Goal: Task Accomplishment & Management: Use online tool/utility

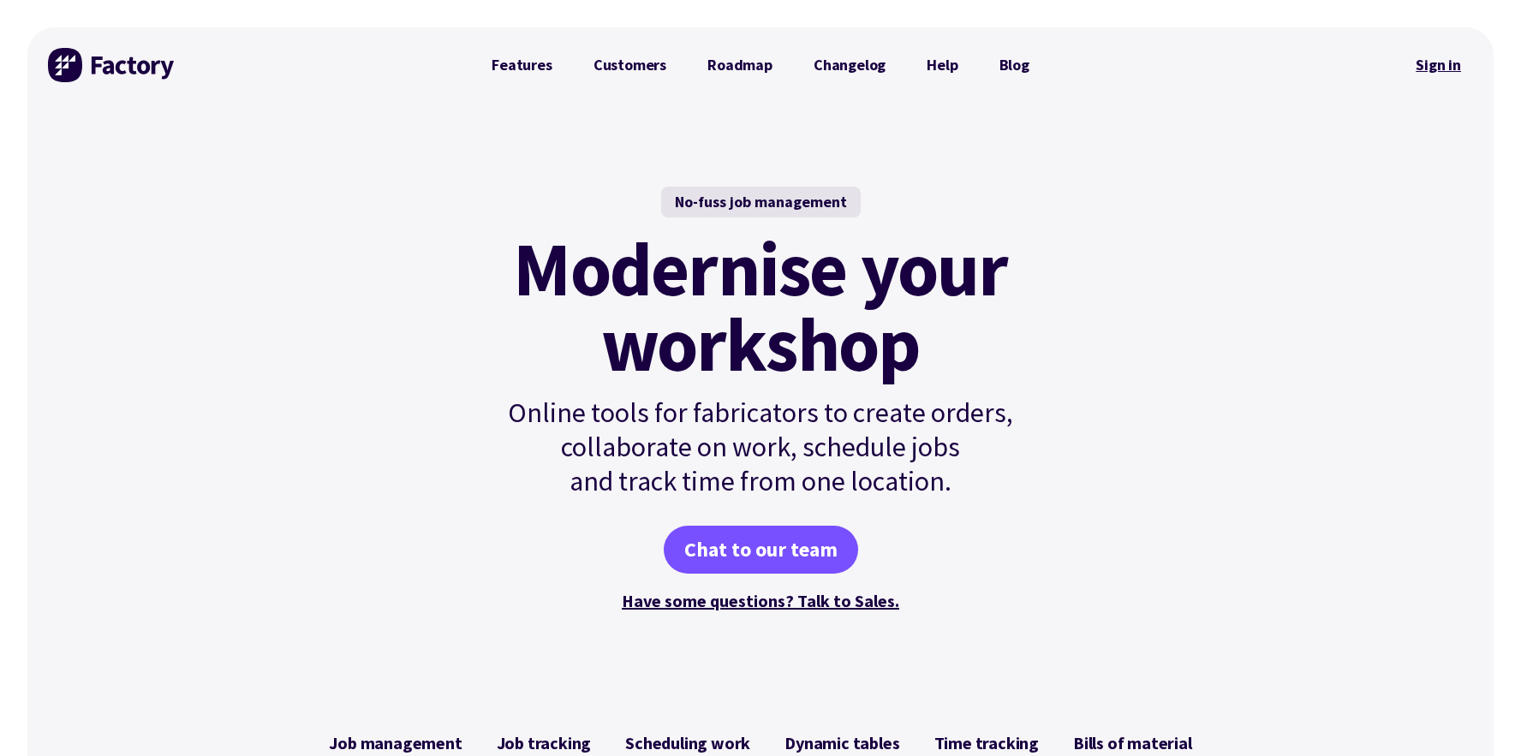
click at [1446, 74] on link "Sign in" at bounding box center [1437, 64] width 69 height 39
click at [1430, 62] on link "Sign in" at bounding box center [1437, 64] width 69 height 39
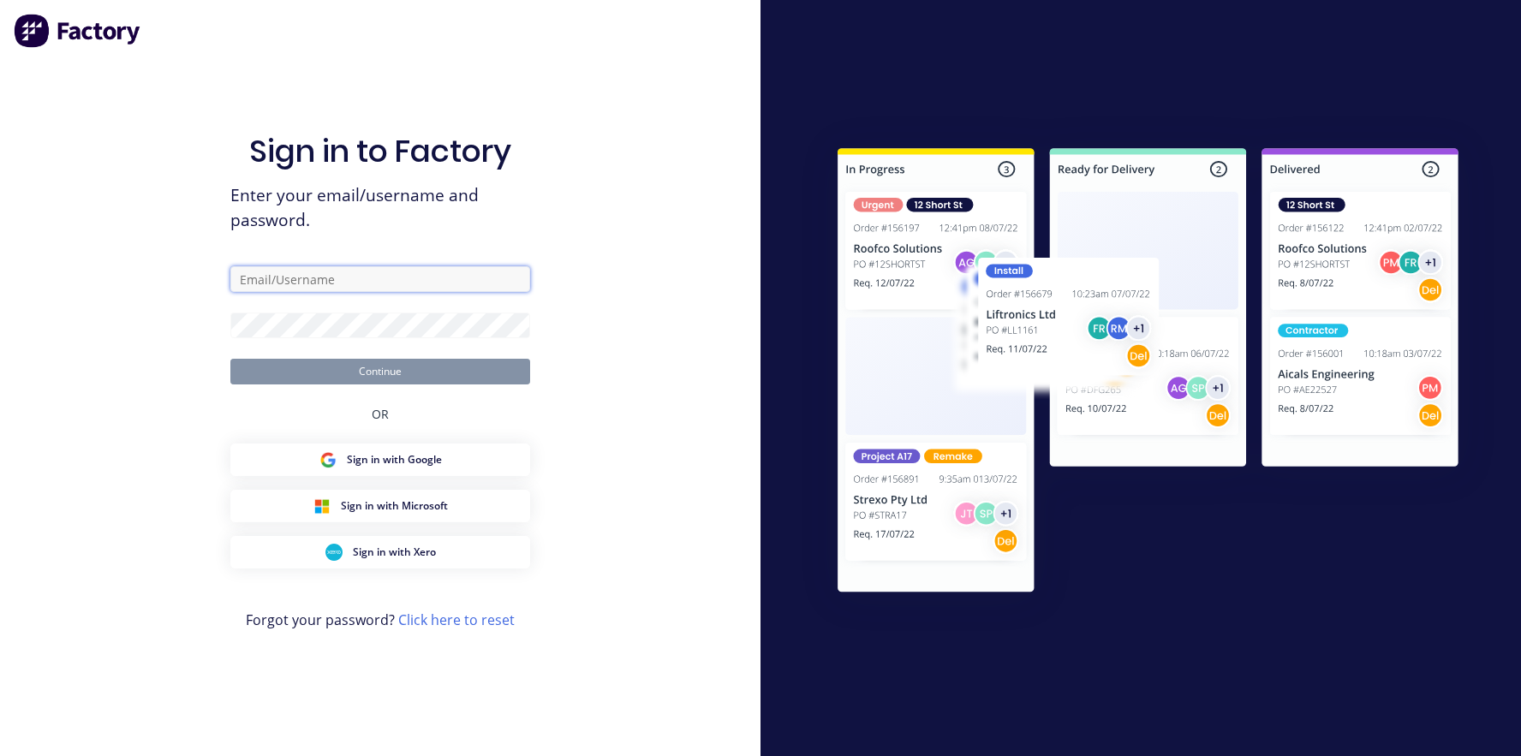
type input "rachel@signupwa.com.au"
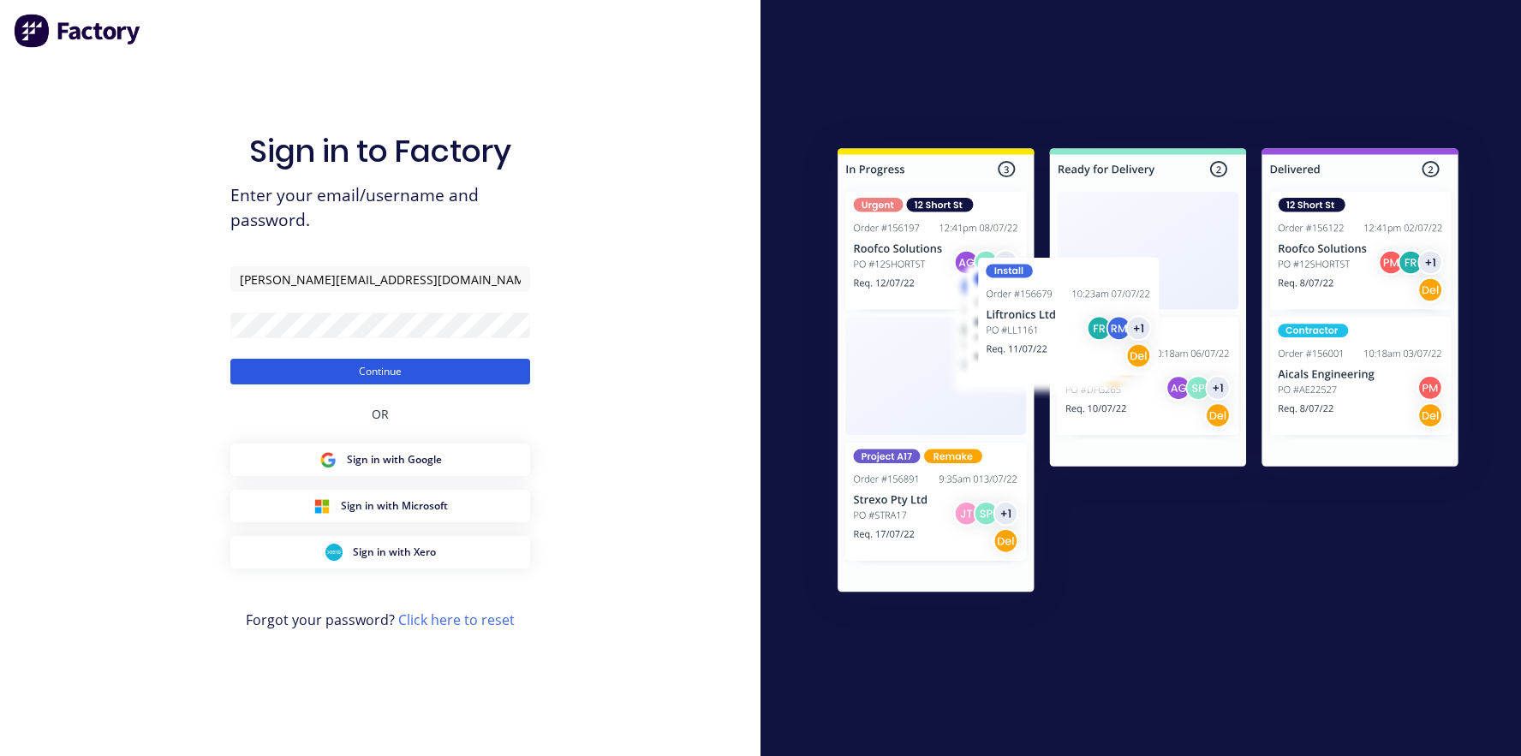
click at [361, 383] on button "Continue" at bounding box center [380, 372] width 300 height 26
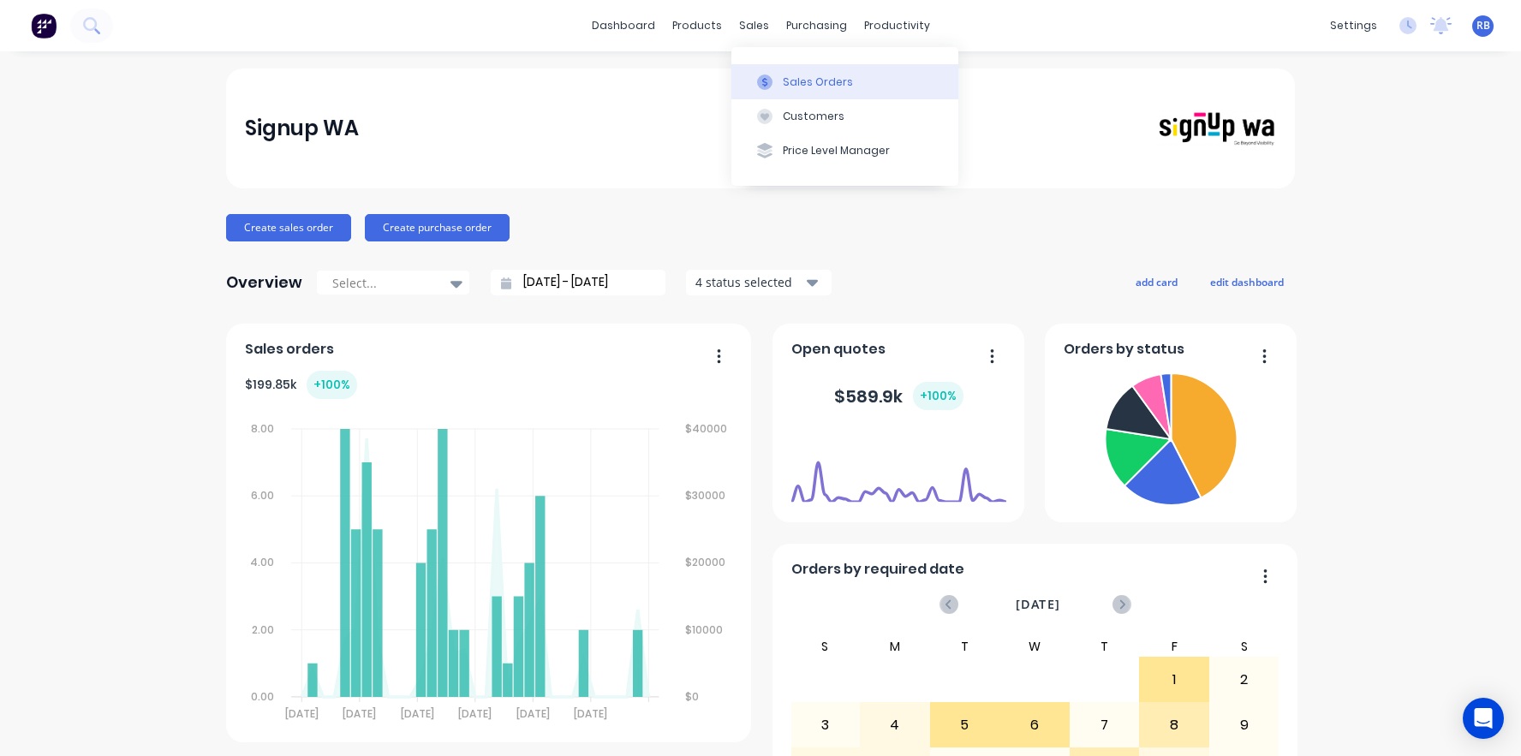
click at [801, 80] on div "Sales Orders" at bounding box center [818, 81] width 70 height 15
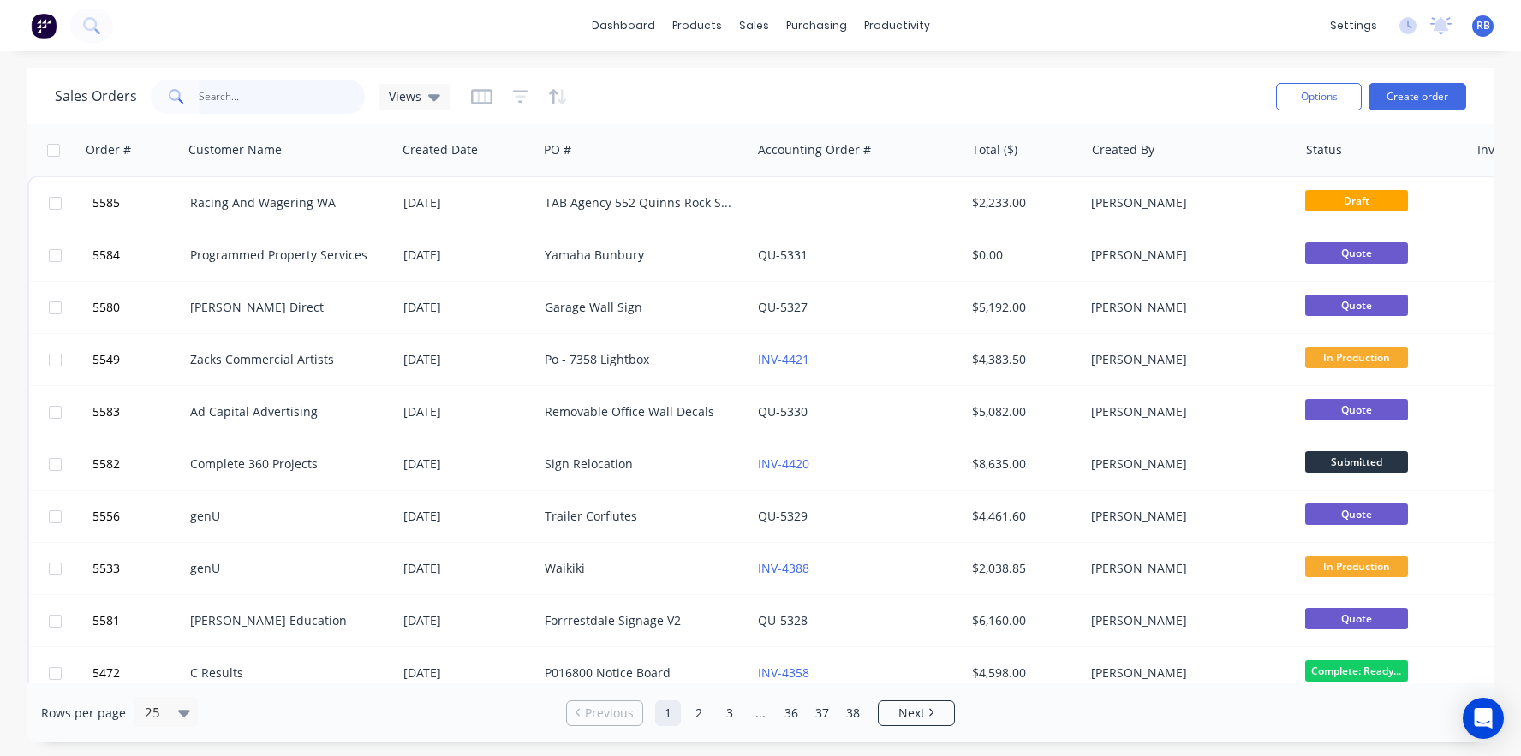
click at [235, 100] on input "text" at bounding box center [282, 97] width 167 height 34
type input "push through"
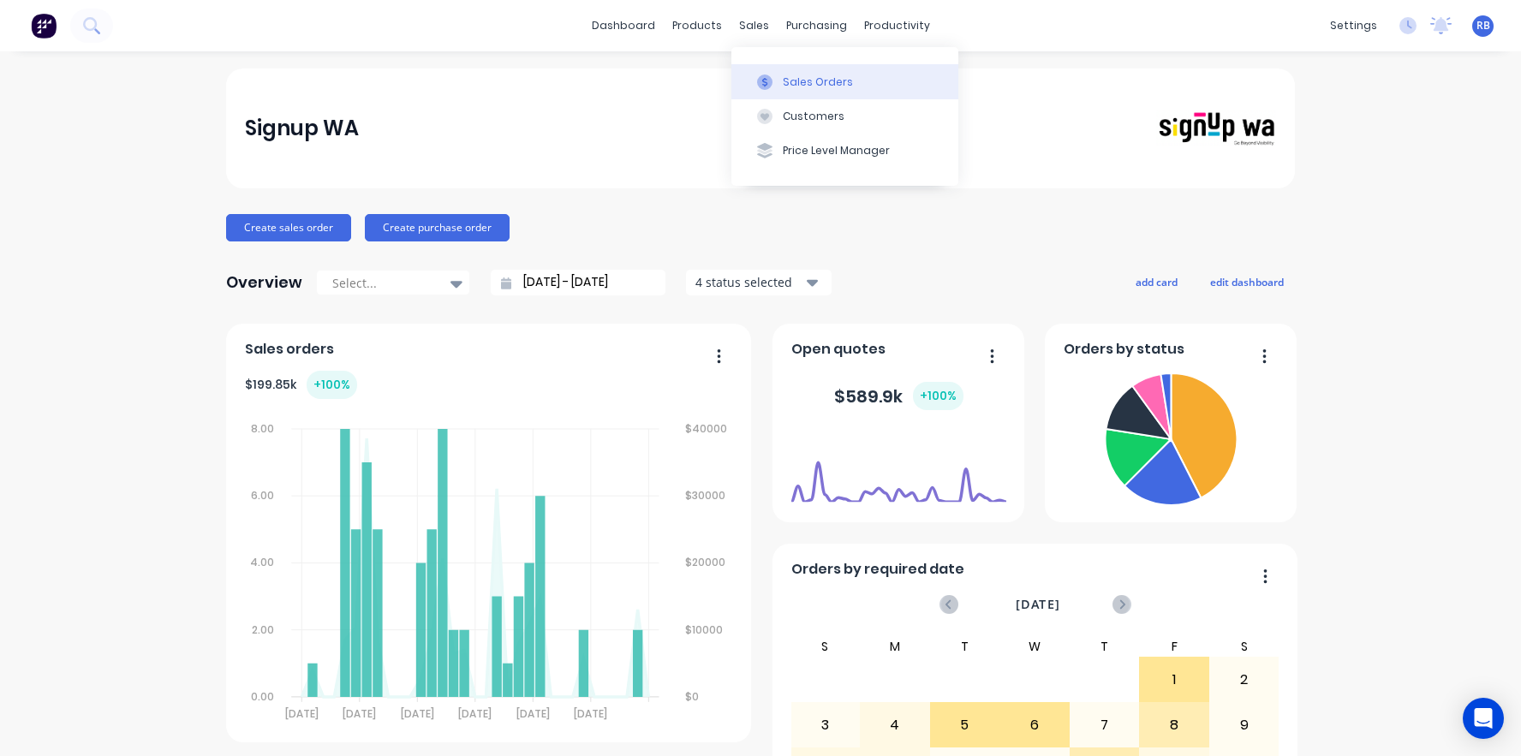
click at [804, 72] on button "Sales Orders" at bounding box center [844, 81] width 227 height 34
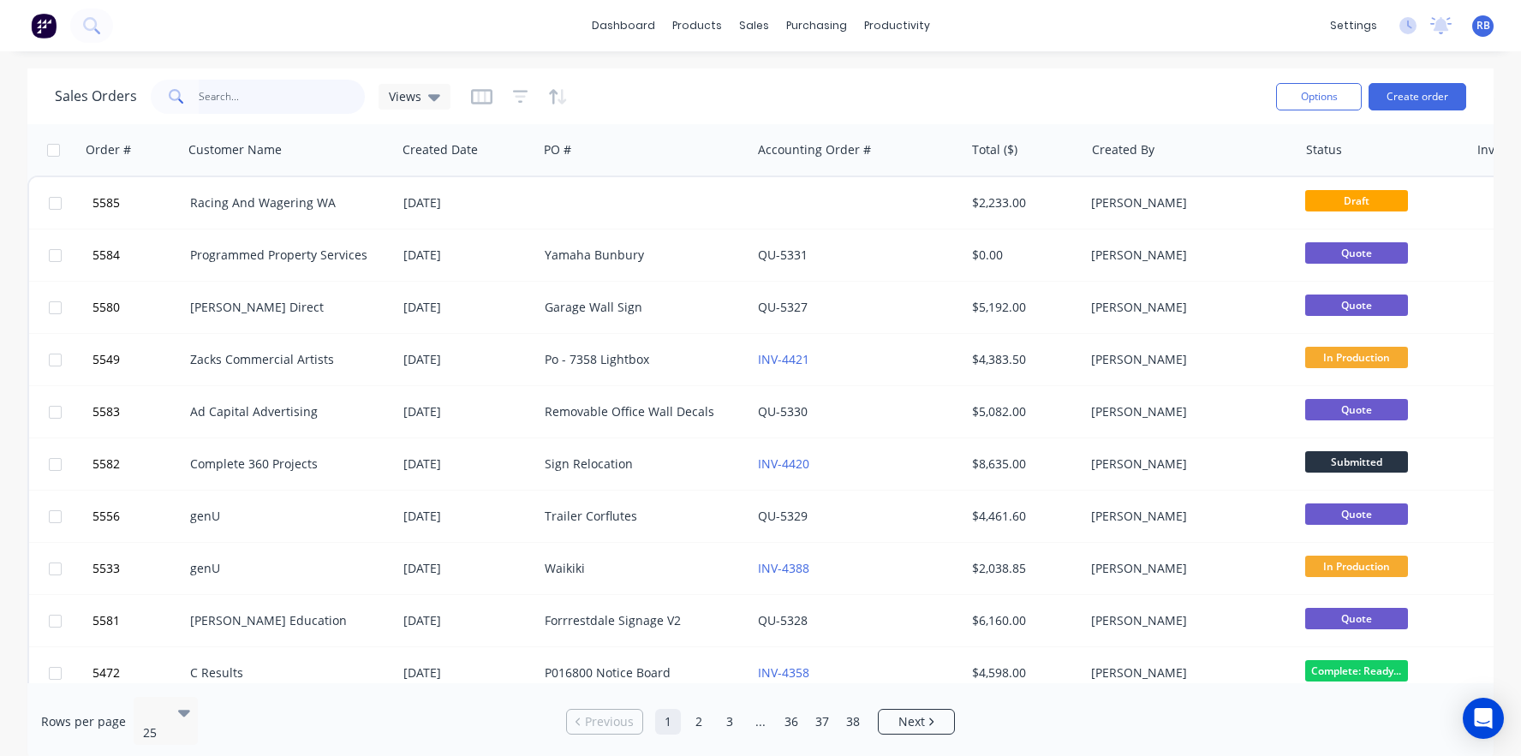
click at [256, 94] on input "text" at bounding box center [282, 97] width 167 height 34
type input "VET"
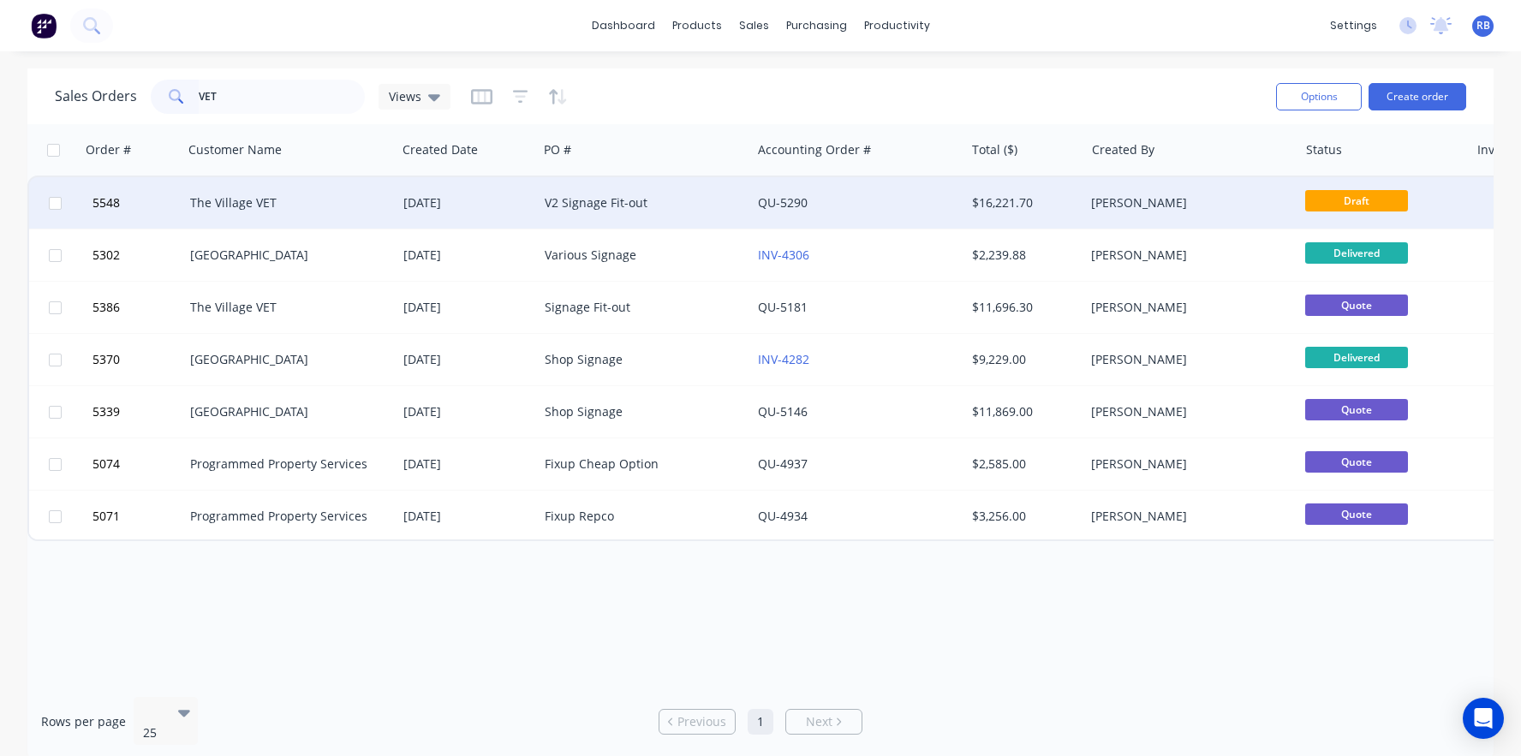
click at [287, 201] on div "The Village VET" at bounding box center [285, 202] width 190 height 17
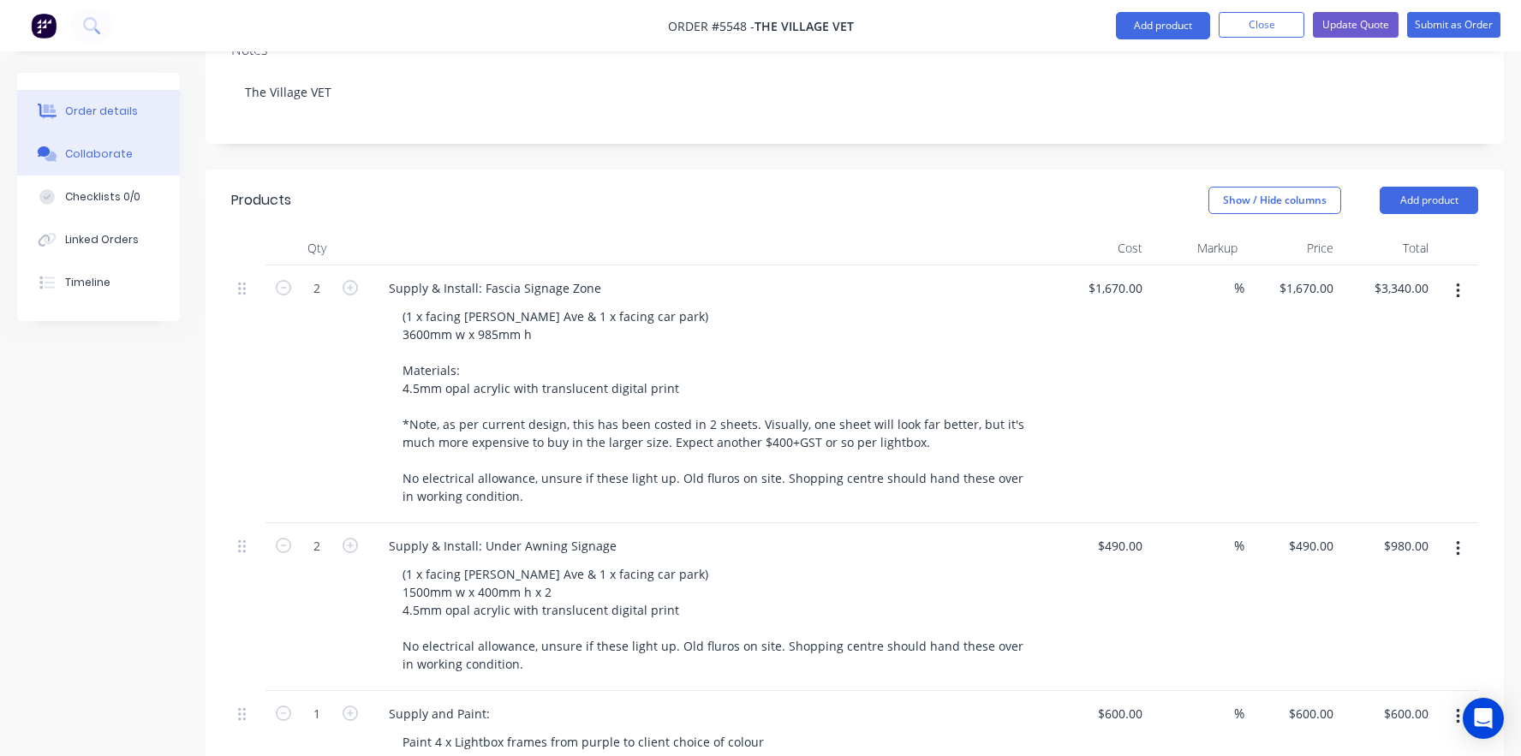
scroll to position [353, 0]
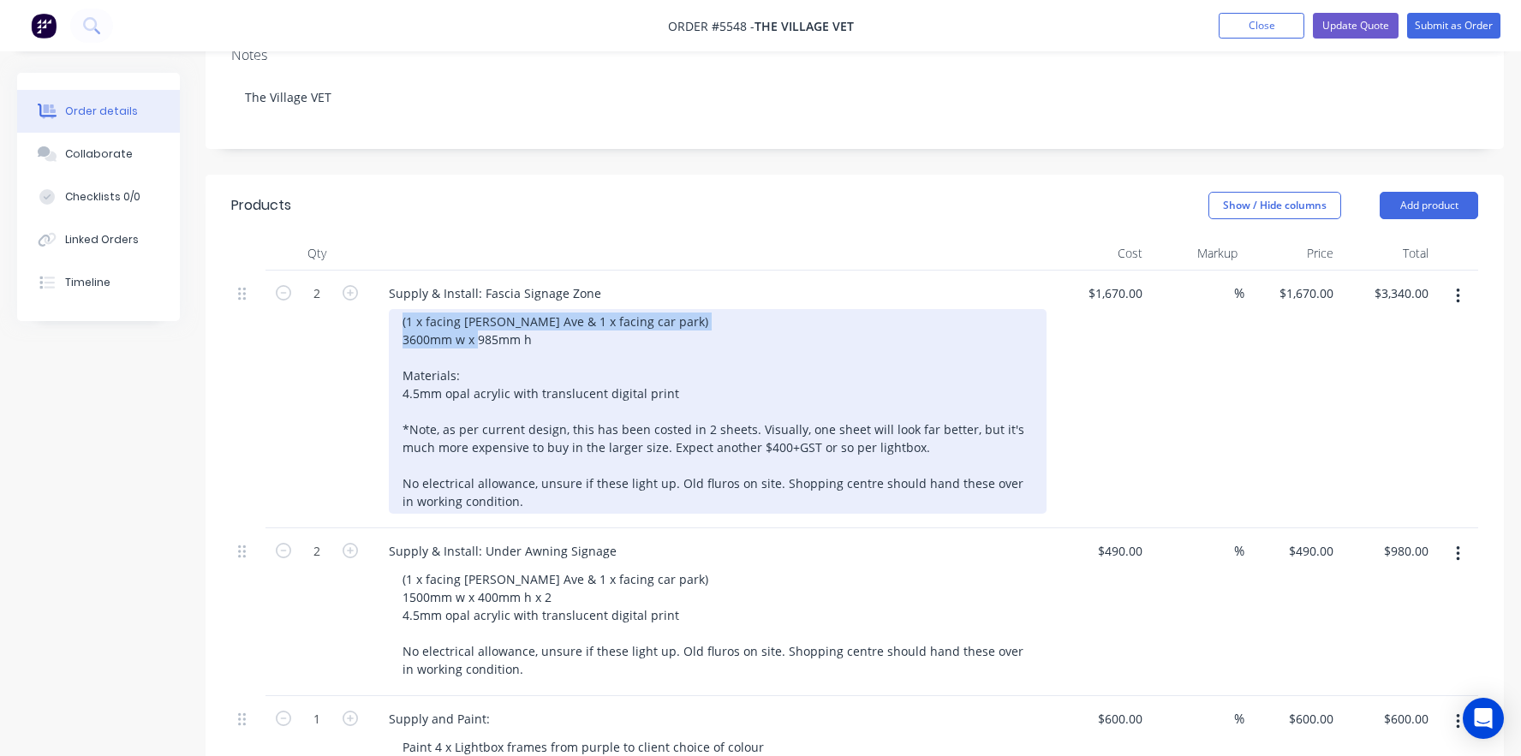
drag, startPoint x: 400, startPoint y: 271, endPoint x: 626, endPoint y: 296, distance: 227.4
click at [626, 309] on div "(1 x facing Durnin Ave & 1 x facing car park) 3600mm w x 985mm h Materials: 4.5…" at bounding box center [718, 411] width 658 height 205
click at [905, 349] on div "(1 x facing Durnin Ave & 1 x facing car park) 3600mm w x 985mm h Materials: 4.5…" at bounding box center [718, 411] width 658 height 205
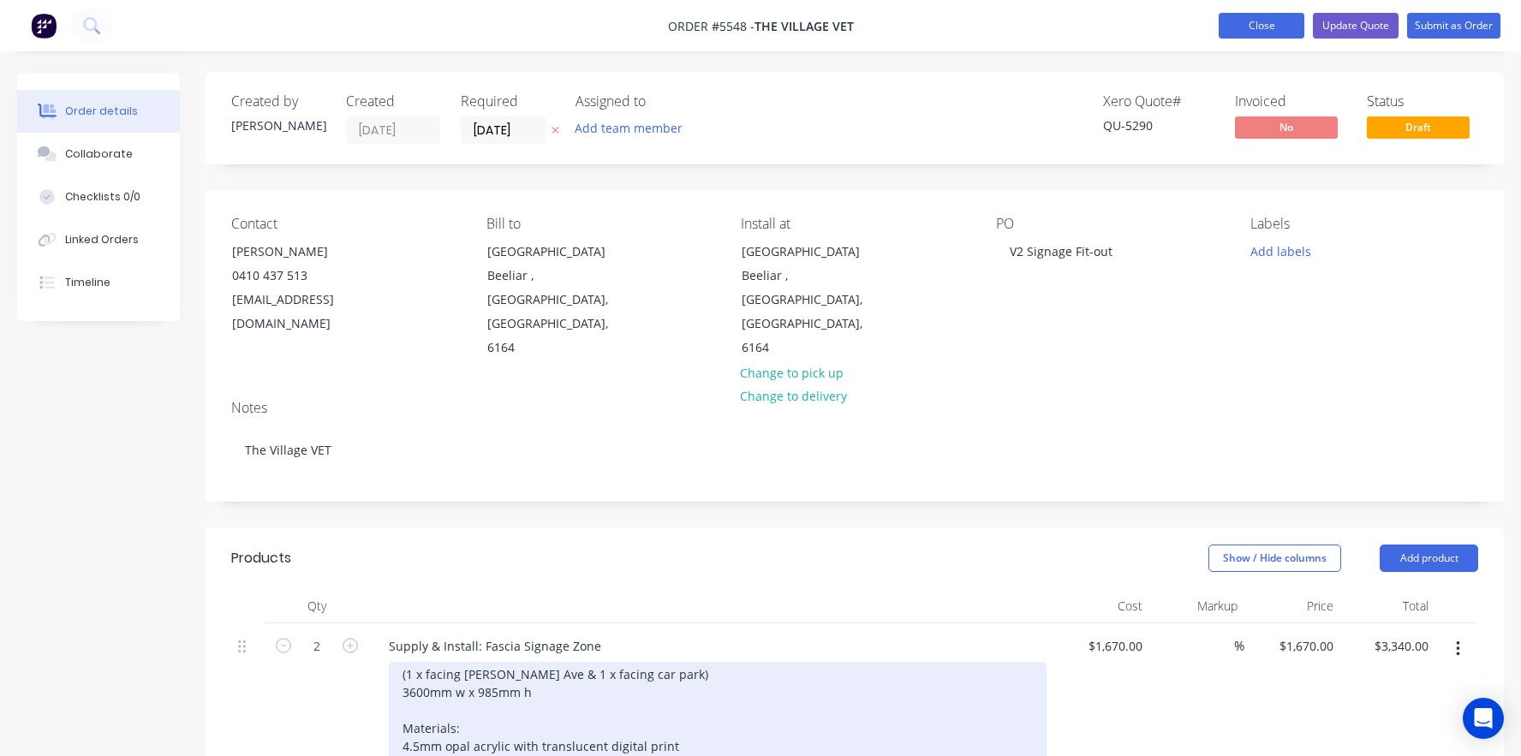
scroll to position [0, 0]
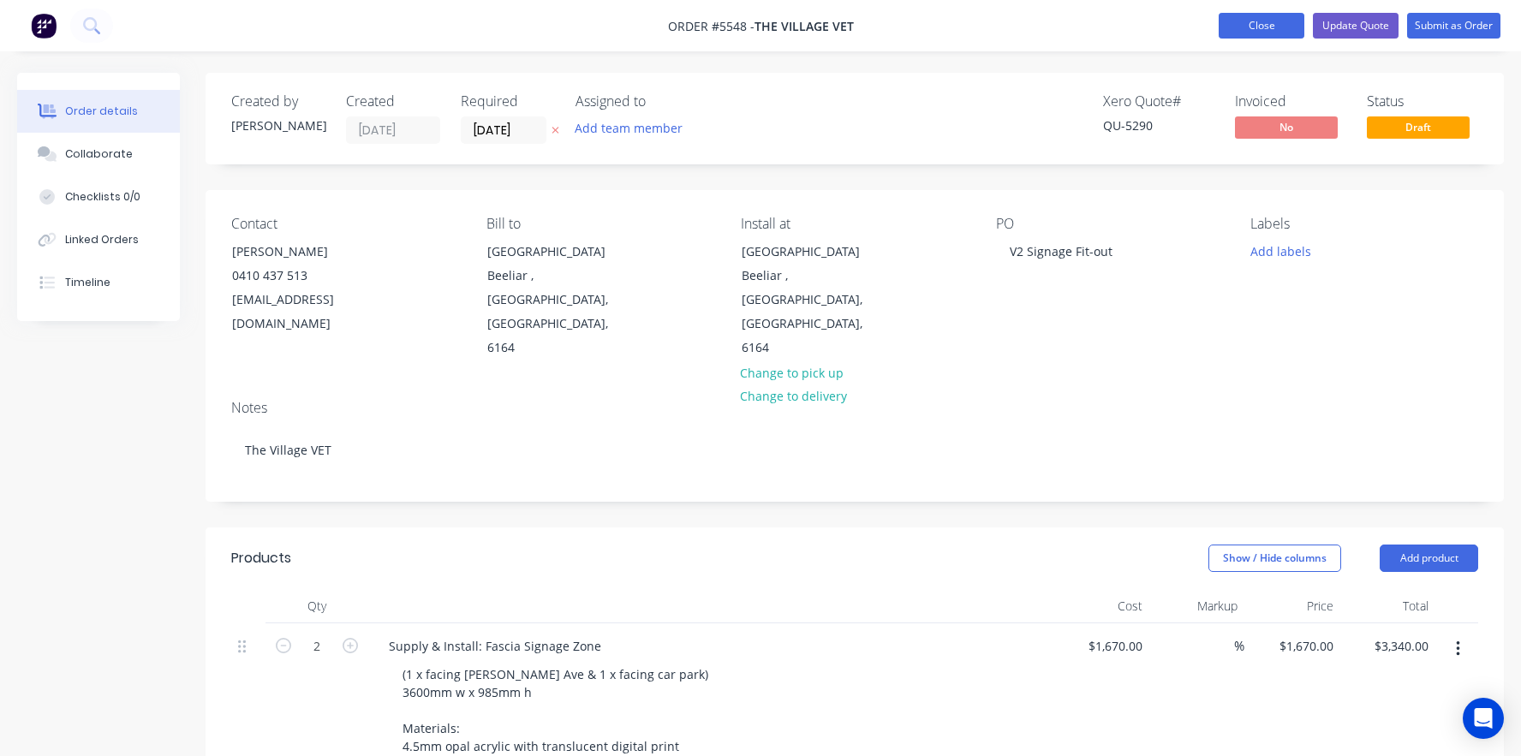
click at [1229, 36] on button "Close" at bounding box center [1261, 26] width 86 height 26
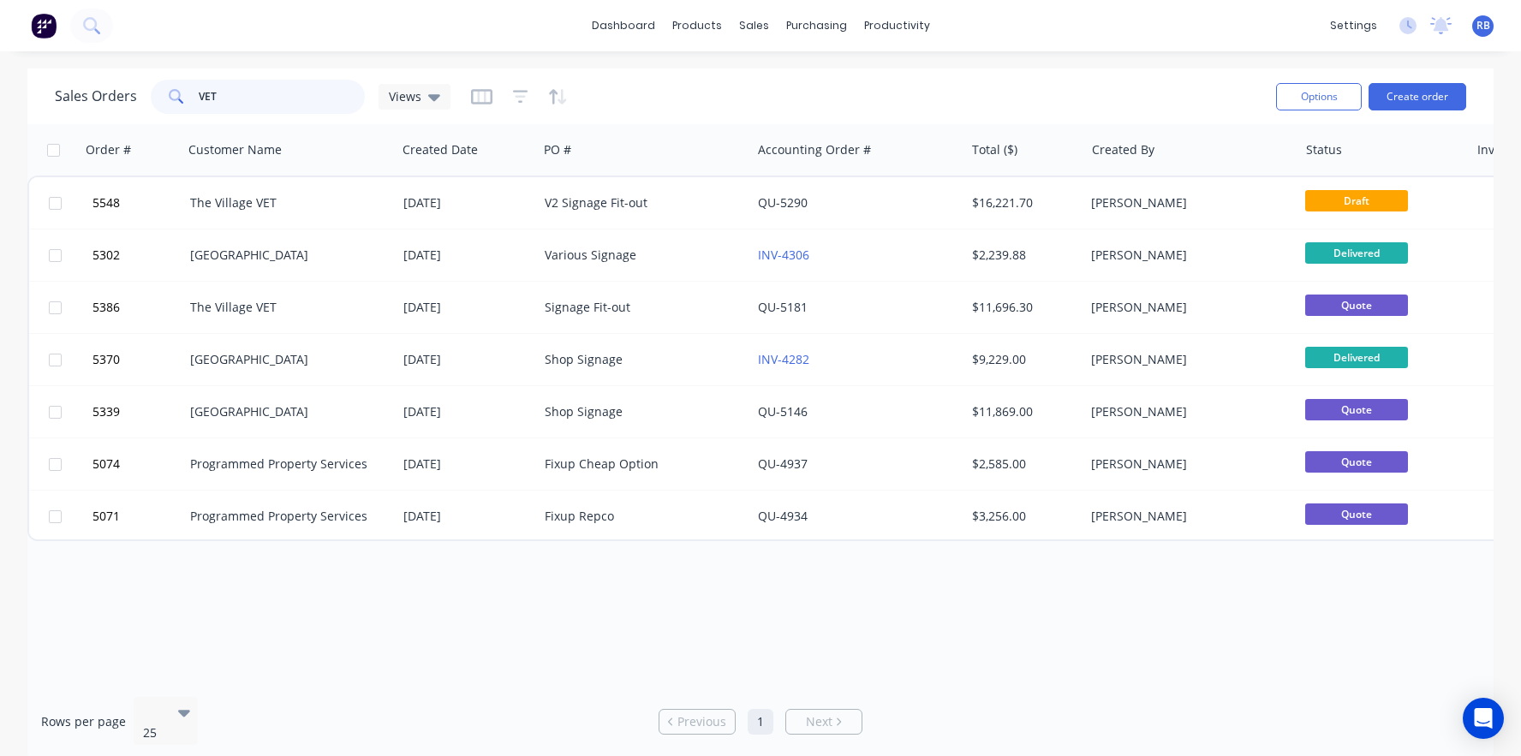
drag, startPoint x: 243, startPoint y: 86, endPoint x: 124, endPoint y: 87, distance: 119.0
click at [124, 87] on div "Sales Orders VET Views" at bounding box center [253, 97] width 396 height 34
drag, startPoint x: 245, startPoint y: 92, endPoint x: 63, endPoint y: 92, distance: 182.4
click at [63, 92] on div "Sales Orders VET Views" at bounding box center [253, 97] width 396 height 34
type input "state"
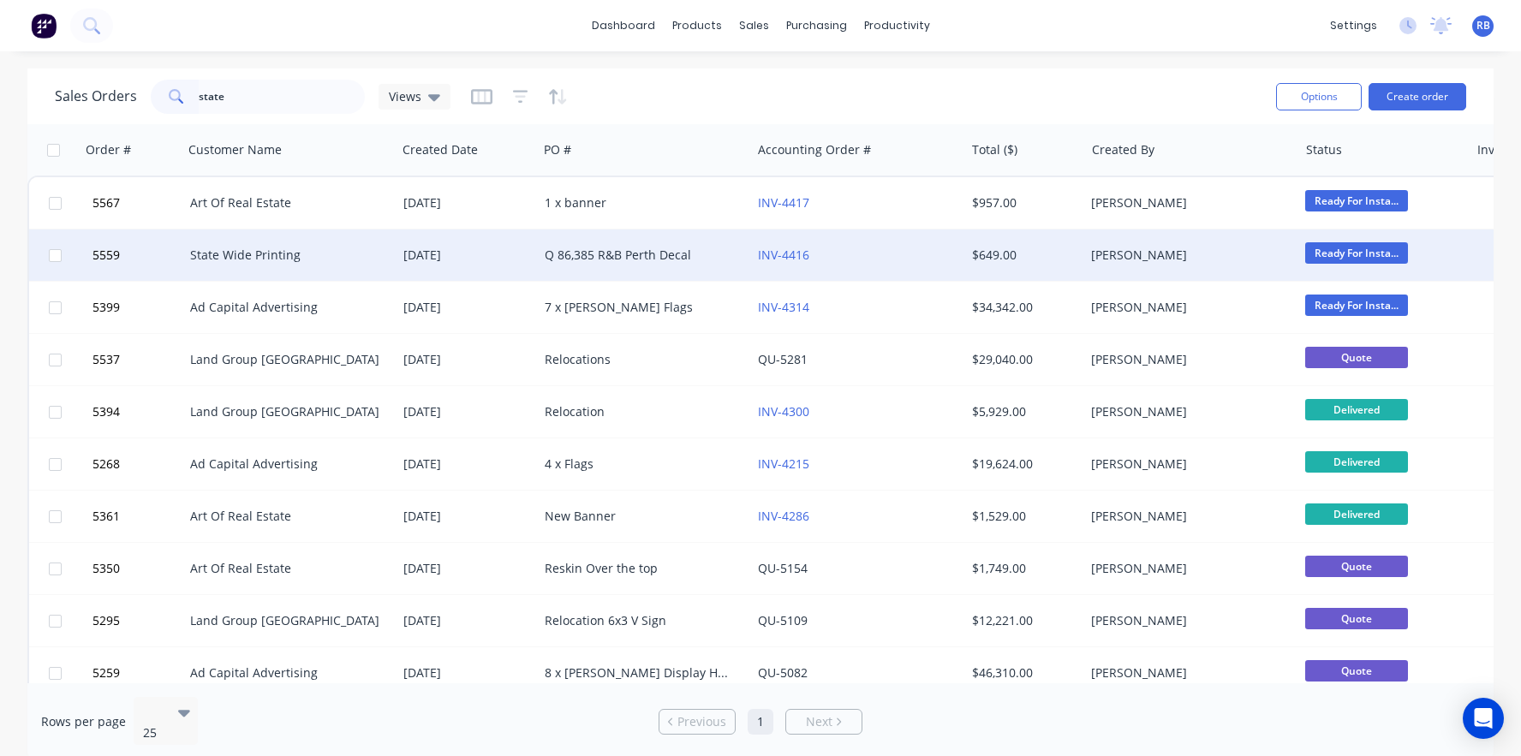
click at [283, 249] on div "State Wide Printing" at bounding box center [285, 255] width 190 height 17
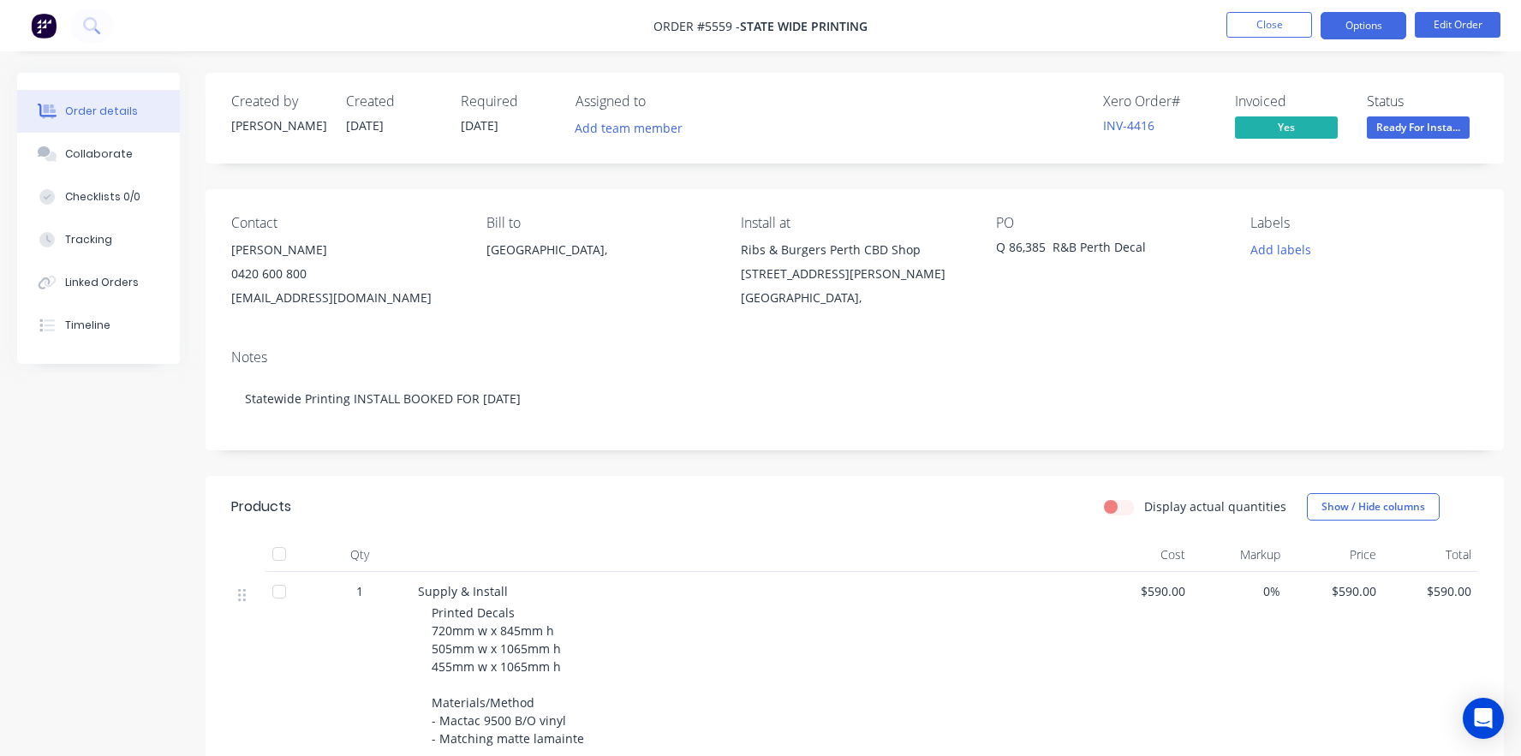
click at [1356, 14] on button "Options" at bounding box center [1363, 25] width 86 height 27
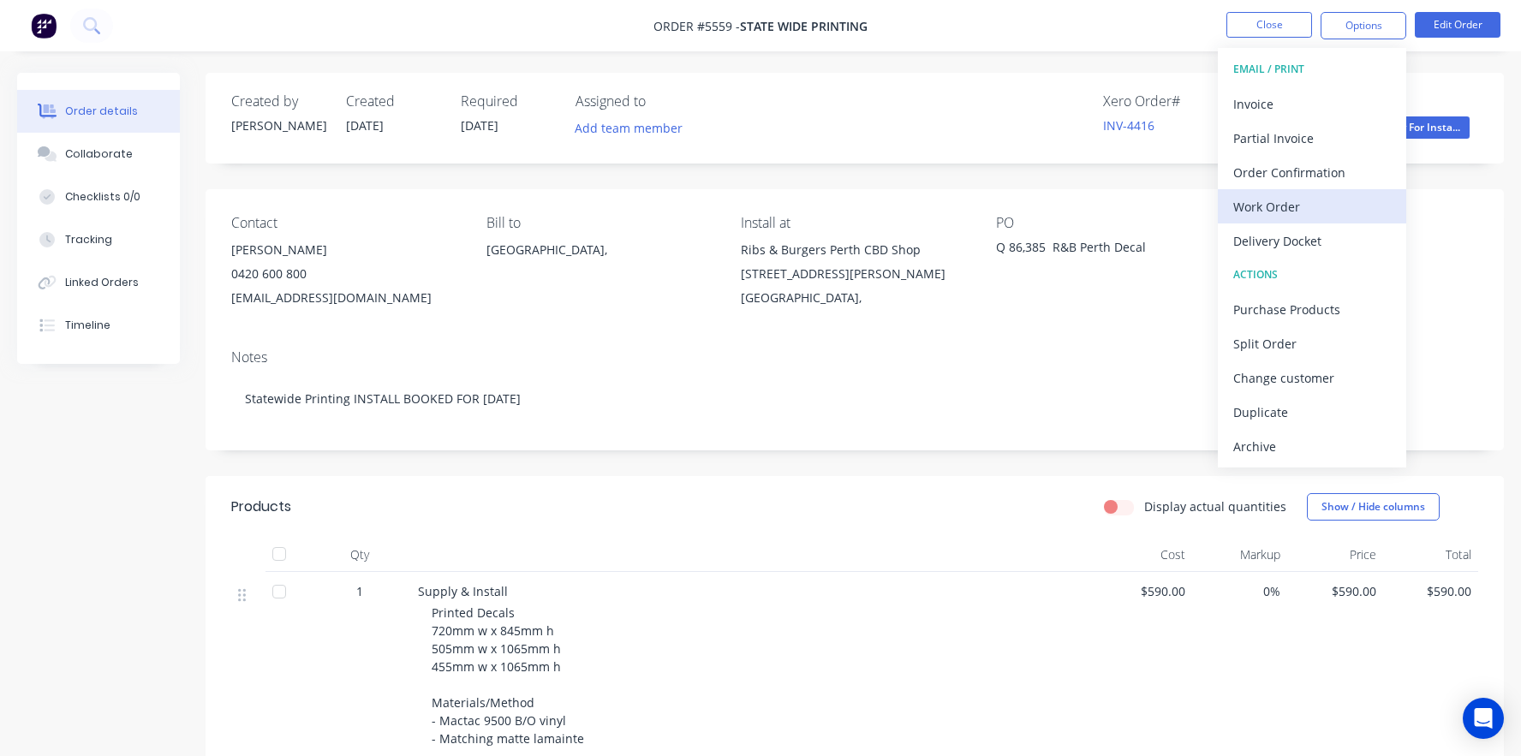
click at [1293, 199] on div "Work Order" at bounding box center [1312, 206] width 158 height 25
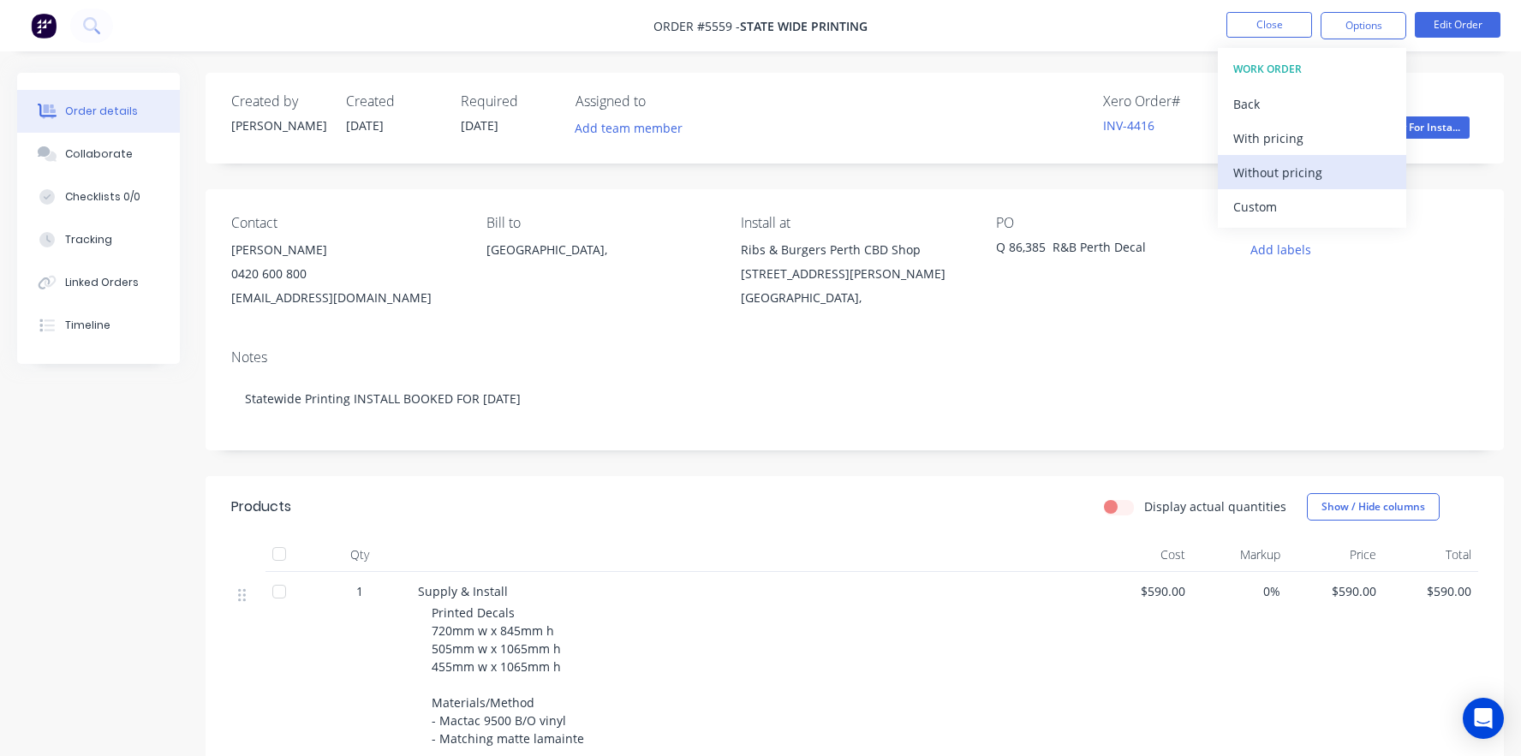
click at [1261, 167] on div "Without pricing" at bounding box center [1312, 172] width 158 height 25
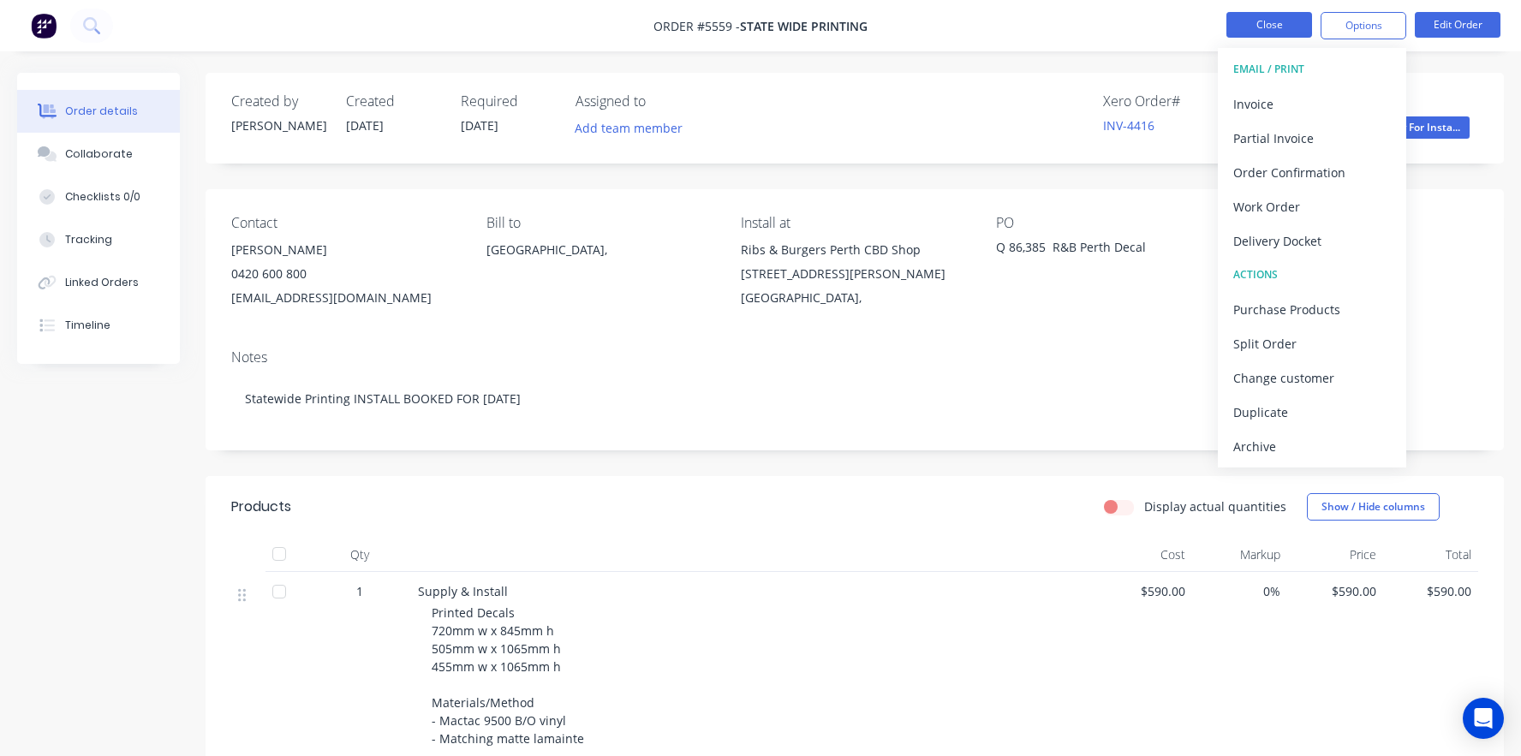
click at [1241, 15] on button "Close" at bounding box center [1269, 25] width 86 height 26
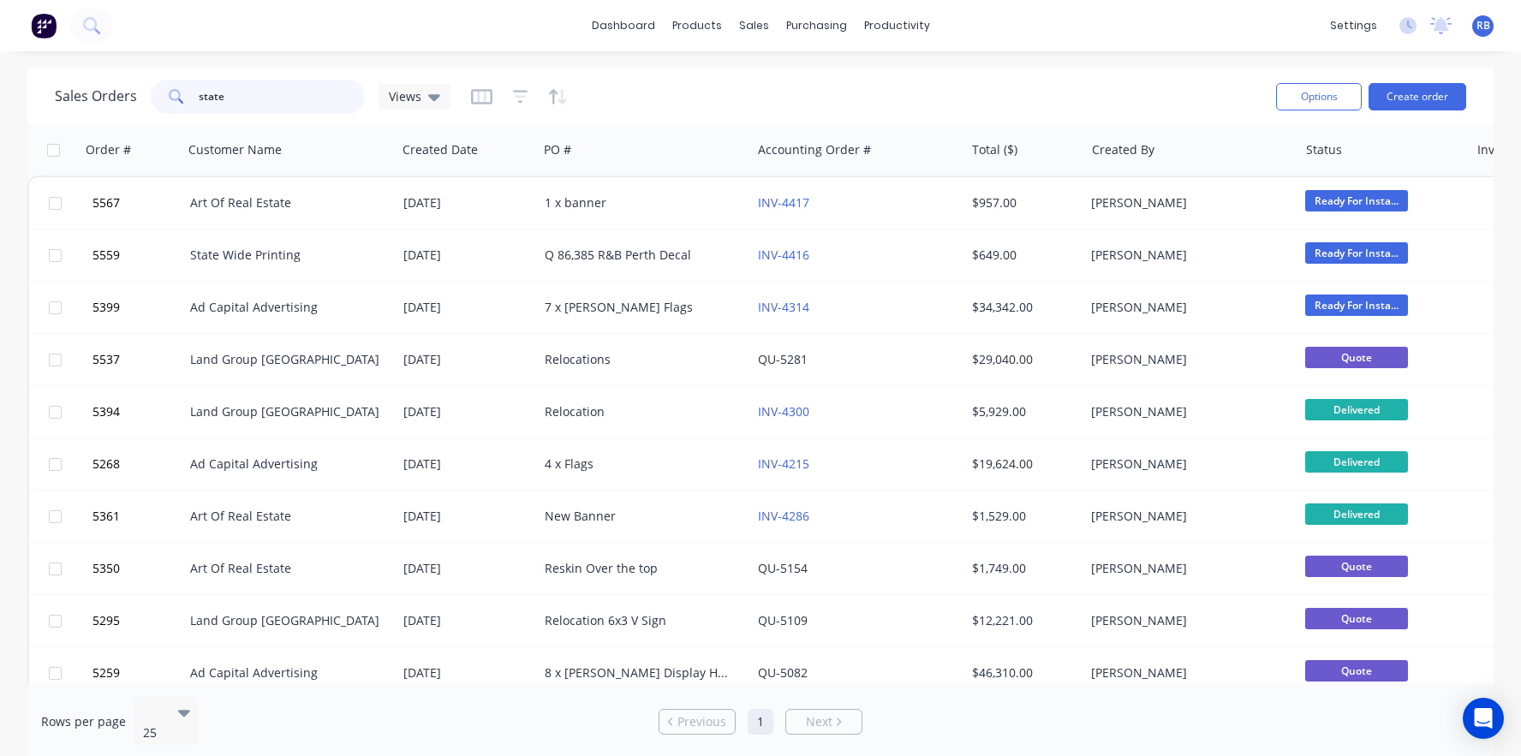
drag, startPoint x: 254, startPoint y: 98, endPoint x: 86, endPoint y: 97, distance: 168.7
click at [86, 97] on div "Sales Orders state Views" at bounding box center [253, 97] width 396 height 34
type input "storite"
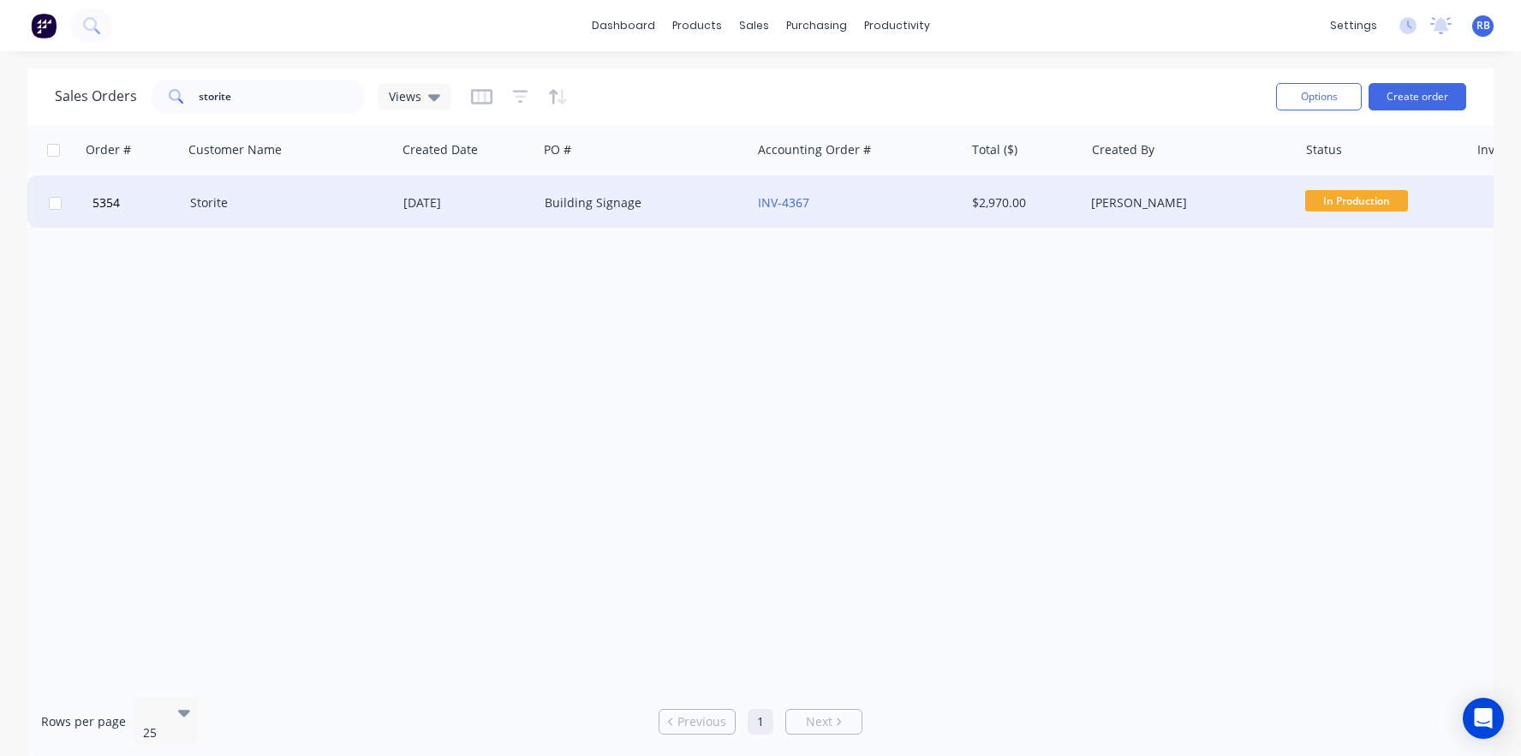
click at [220, 220] on div "Storite" at bounding box center [289, 202] width 213 height 51
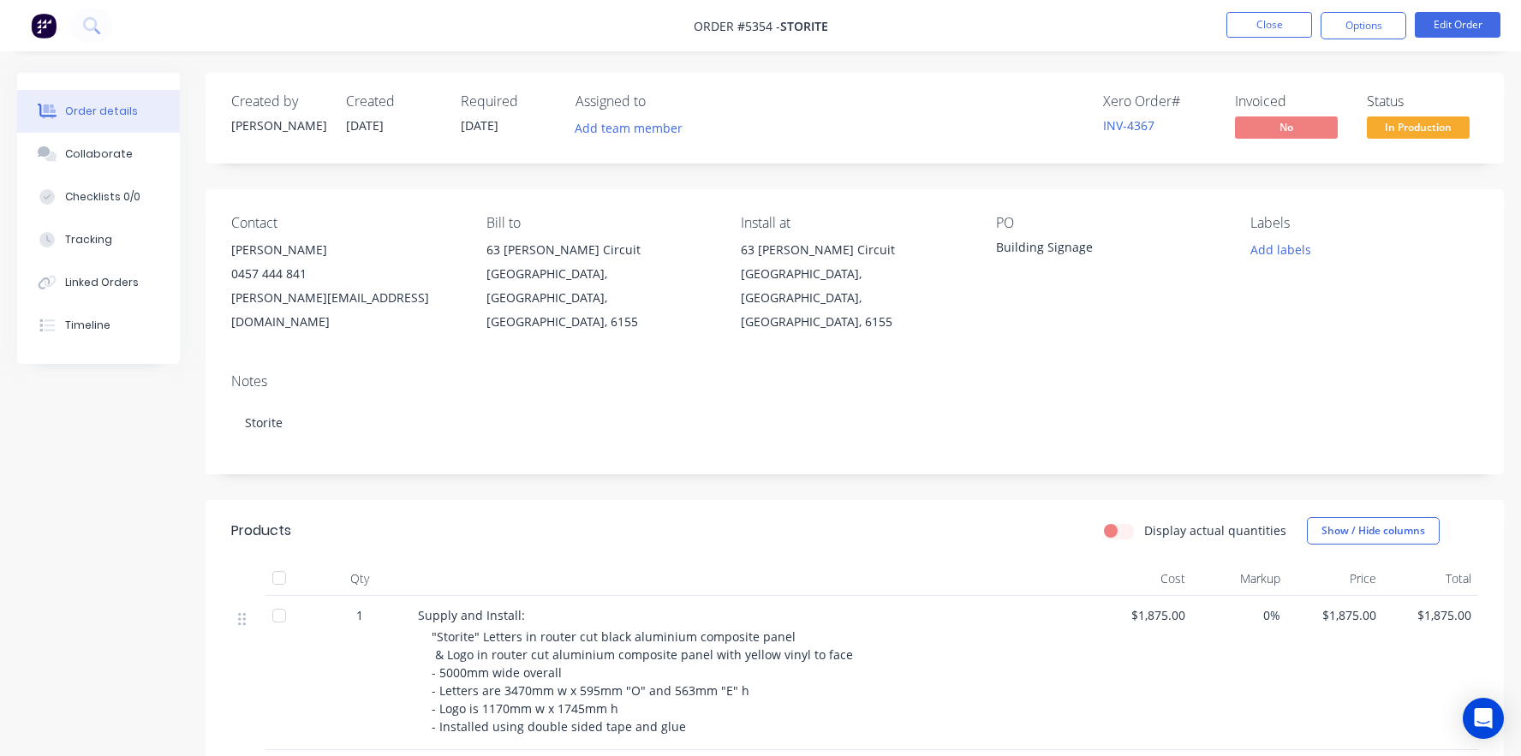
click at [323, 297] on div "ariana.judd@storite.com.au" at bounding box center [345, 310] width 228 height 48
drag, startPoint x: 388, startPoint y: 298, endPoint x: 228, endPoint y: 292, distance: 160.2
click at [228, 292] on div "Contact Ariana Judd 0457 444 841 ariana.judd@storite.com.au Bill to 63 Catalano…" at bounding box center [854, 274] width 1298 height 170
copy div "ariana.judd@storite.com.au"
click at [1262, 25] on button "Close" at bounding box center [1269, 25] width 86 height 26
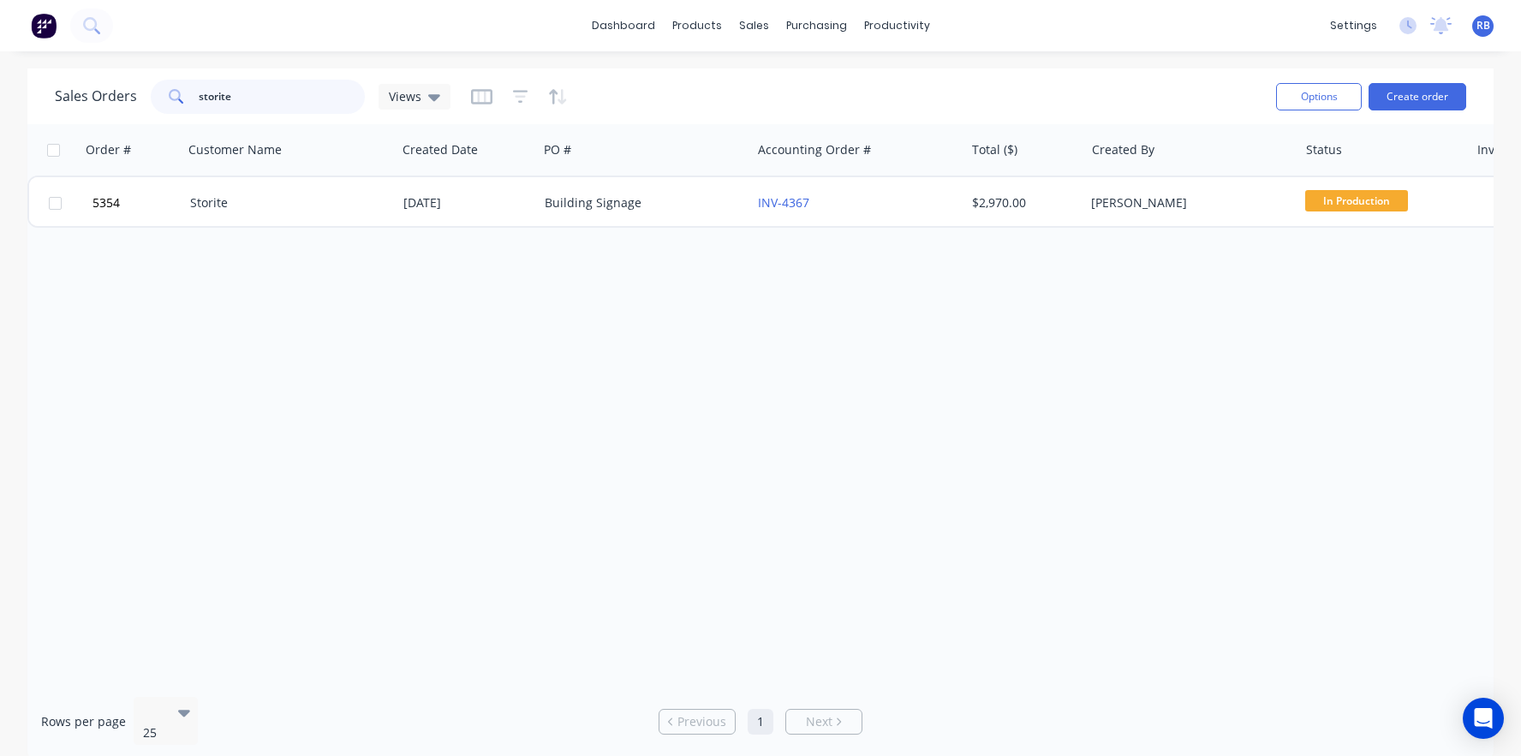
drag, startPoint x: 292, startPoint y: 101, endPoint x: 119, endPoint y: 100, distance: 173.0
click at [119, 100] on div "Sales Orders storite Views" at bounding box center [253, 97] width 396 height 34
type input "vet"
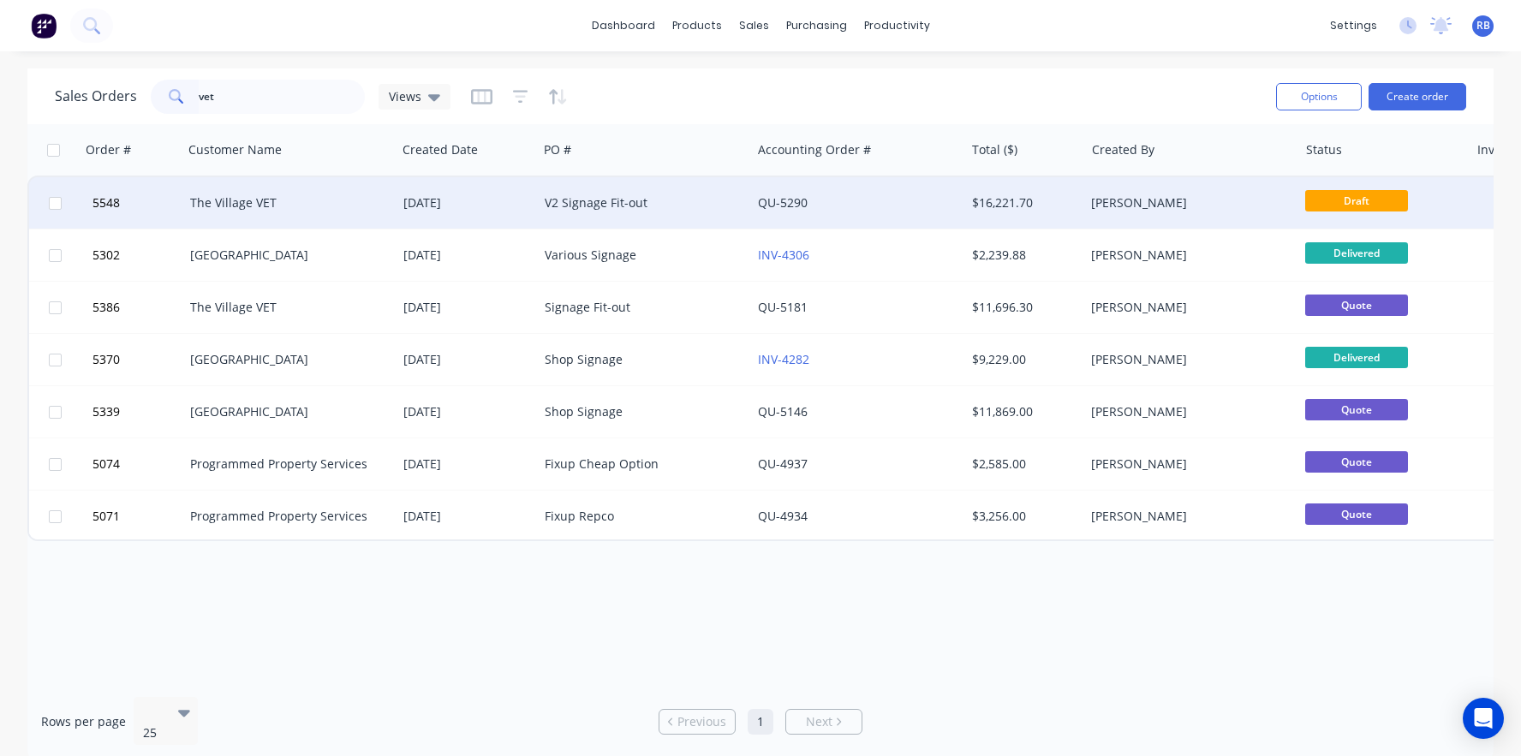
click at [269, 199] on div "The Village VET" at bounding box center [285, 202] width 190 height 17
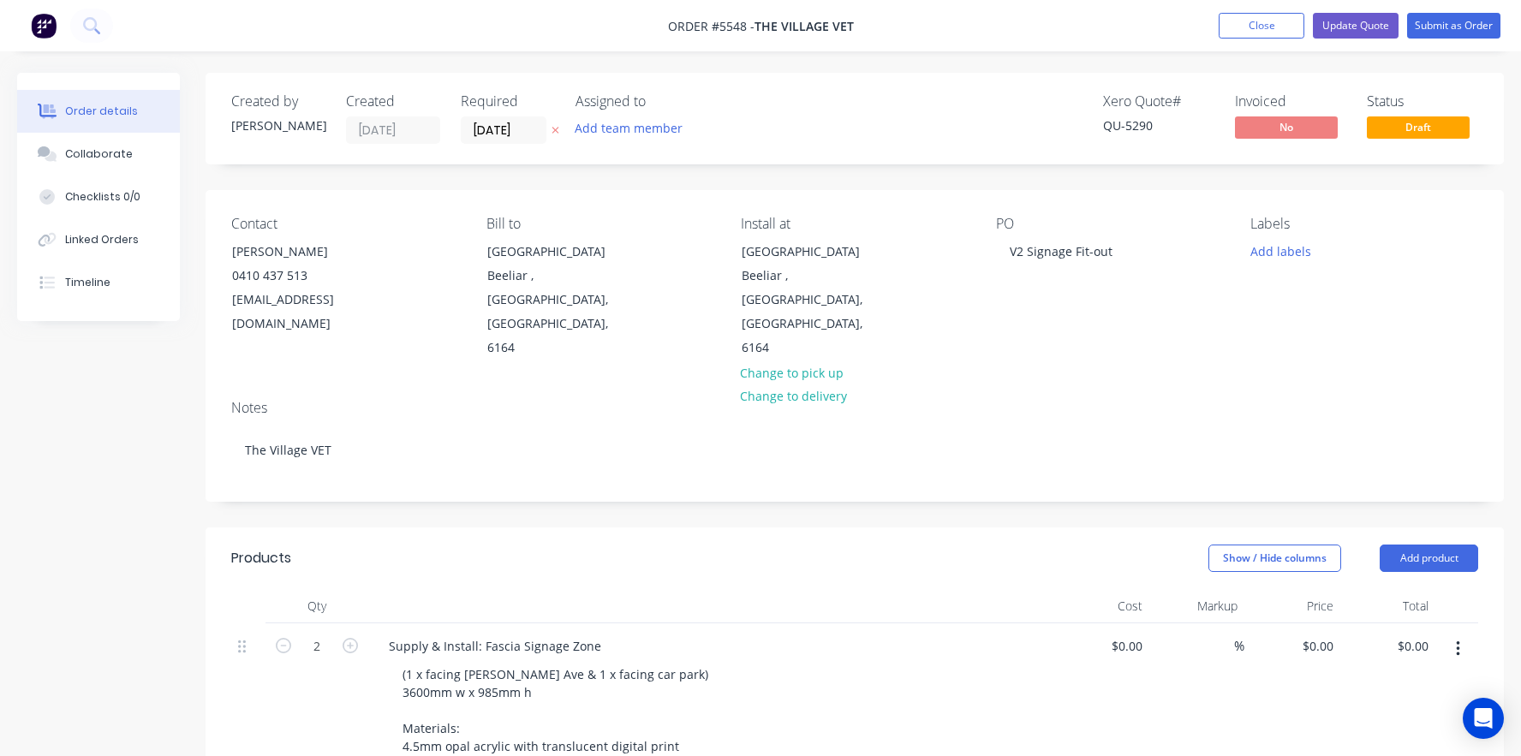
type input "$1,670.00"
type input "$3,340.00"
type input "$490.00"
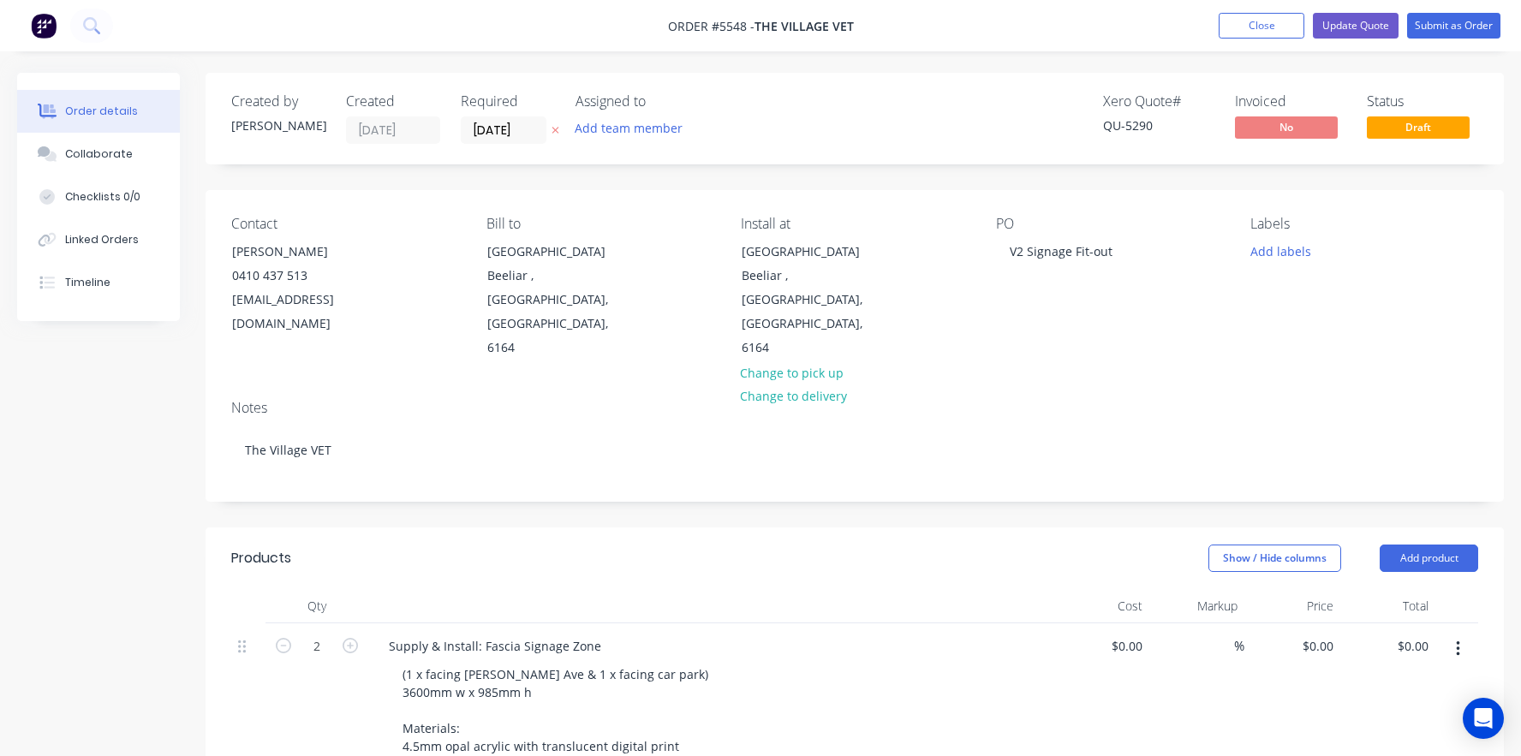
type input "$980.00"
type input "$600.00"
type input "$2,480.00"
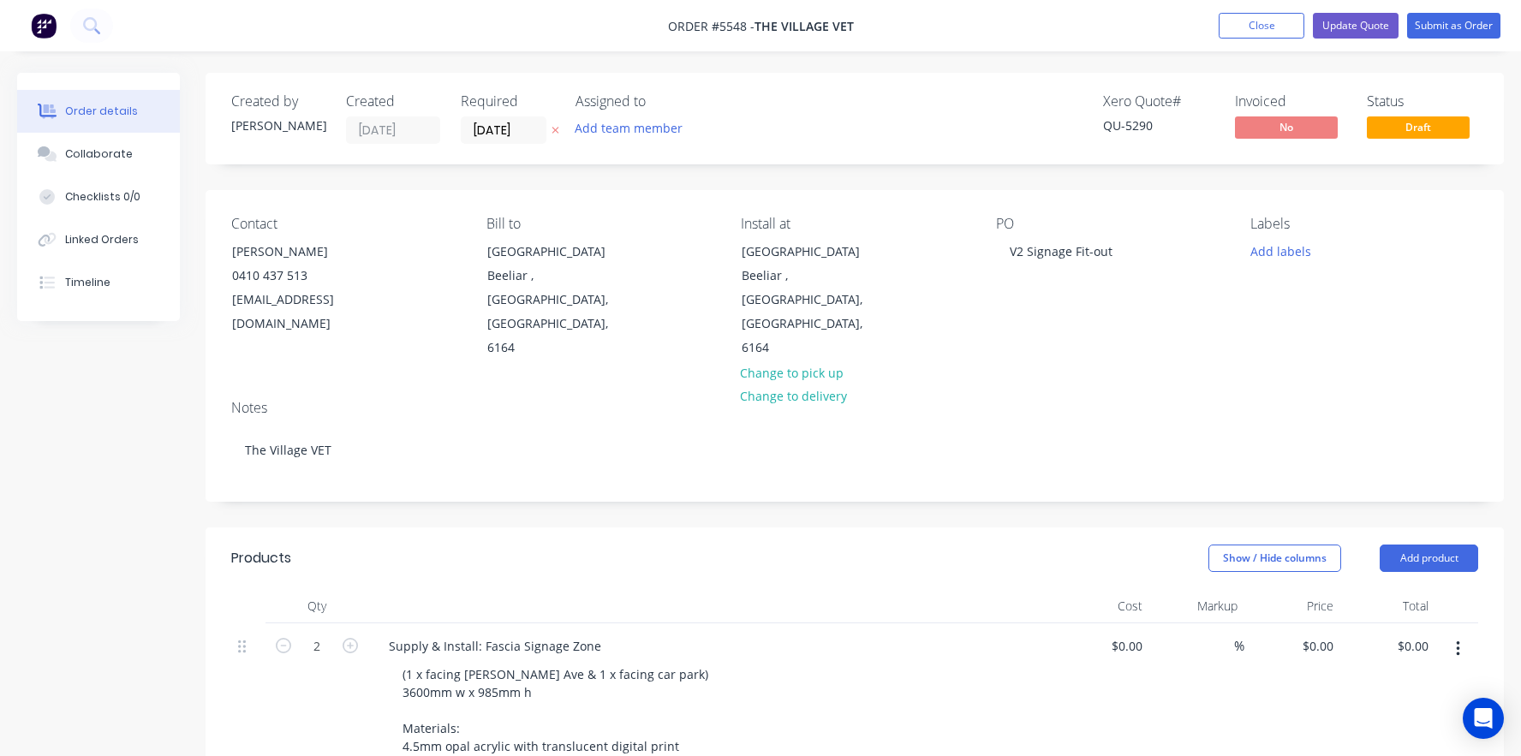
type input "$2,480.00"
type input "$3,805.00"
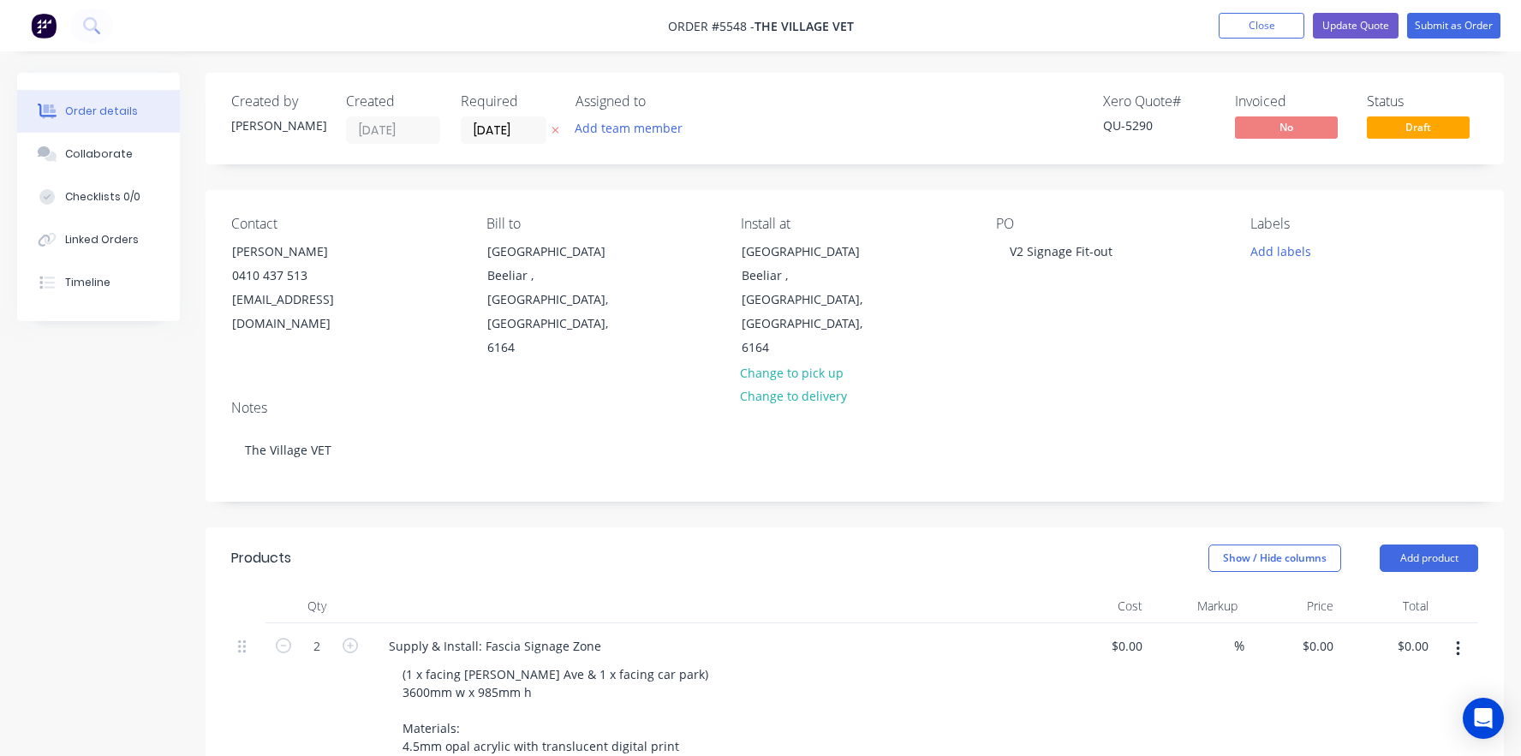
type input "$1,902.00"
type input "$390.00"
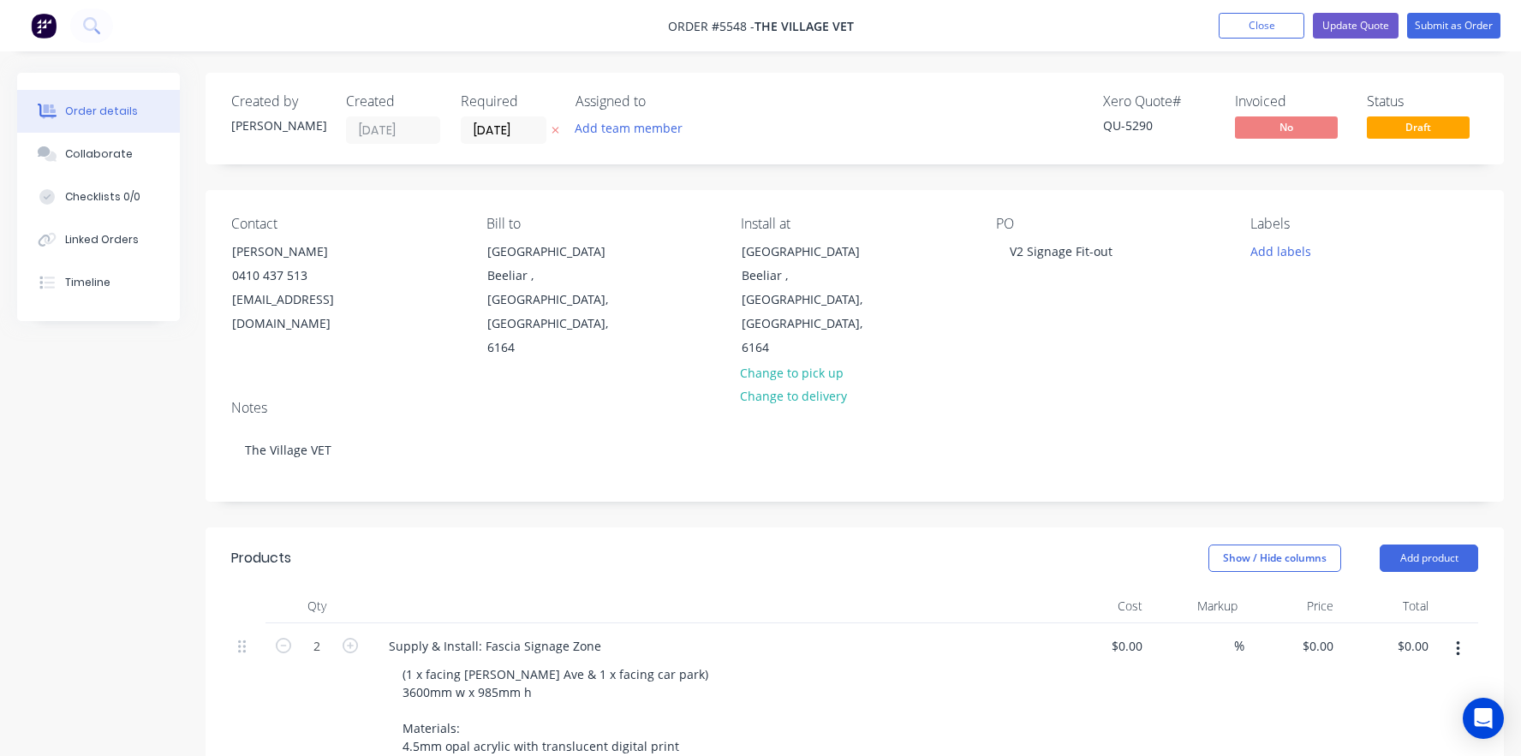
type input "$390.00"
type input "$1,250.00"
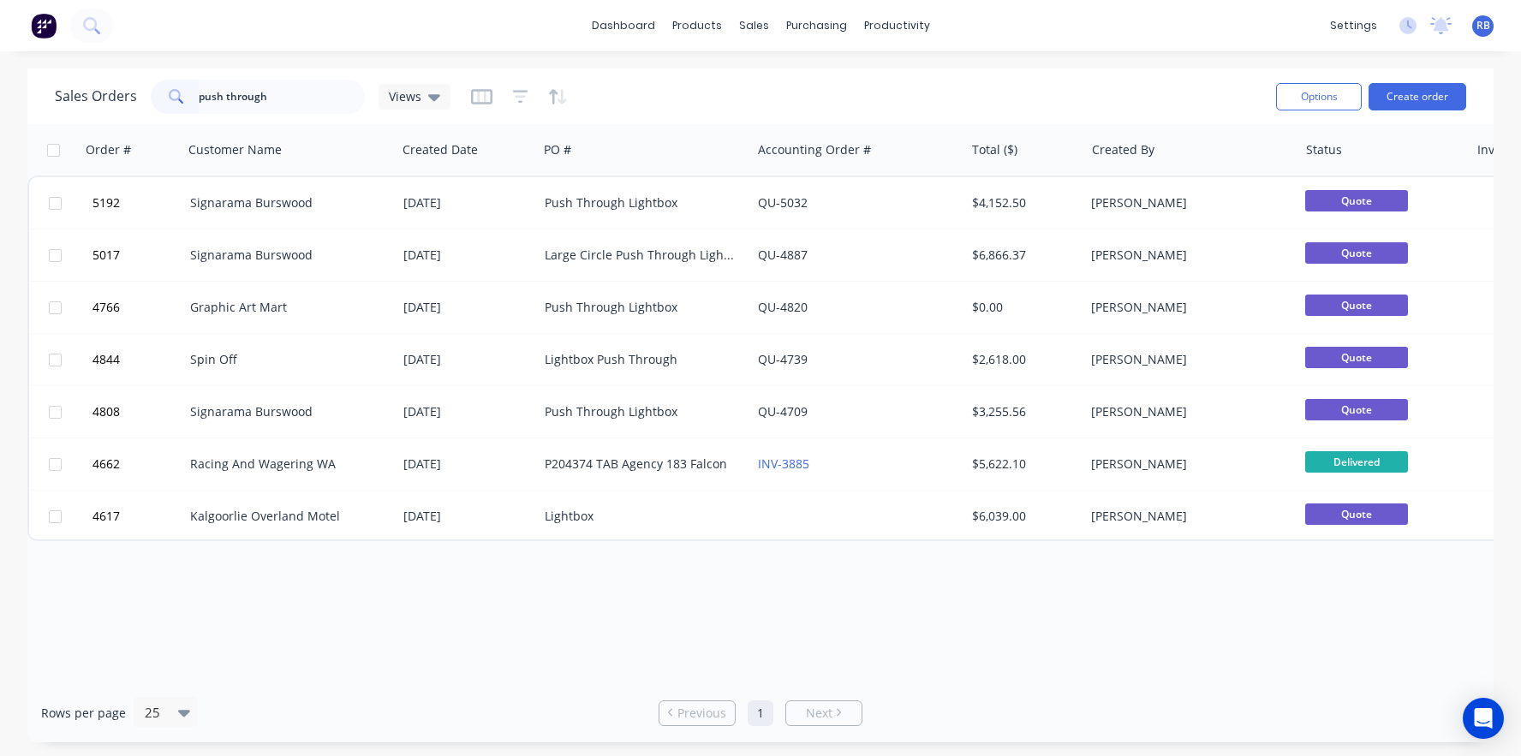
drag, startPoint x: 289, startPoint y: 93, endPoint x: 88, endPoint y: 93, distance: 200.3
click at [88, 93] on div "Sales Orders push through Views" at bounding box center [253, 97] width 396 height 34
type input "genU"
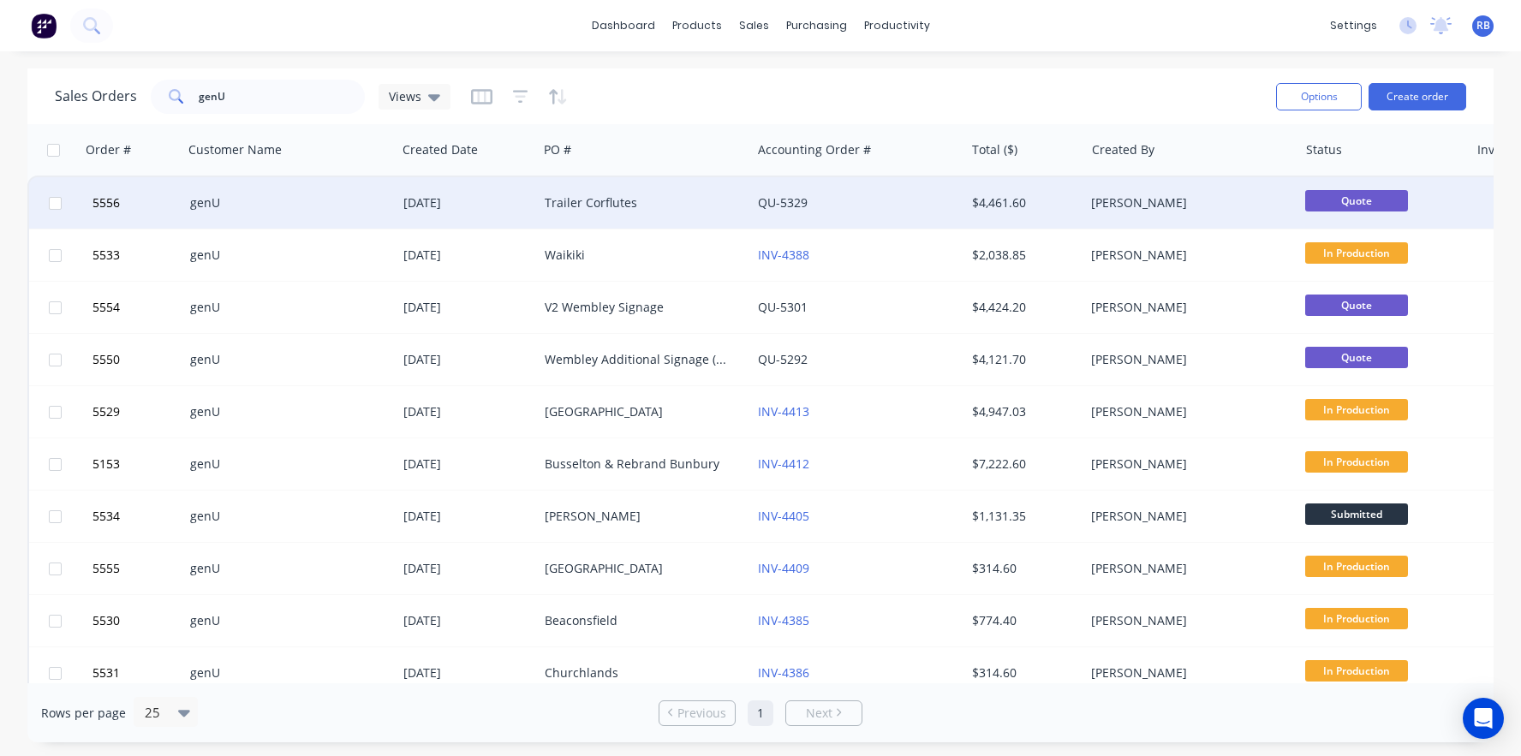
click at [551, 207] on div "Trailer Corflutes" at bounding box center [640, 202] width 190 height 17
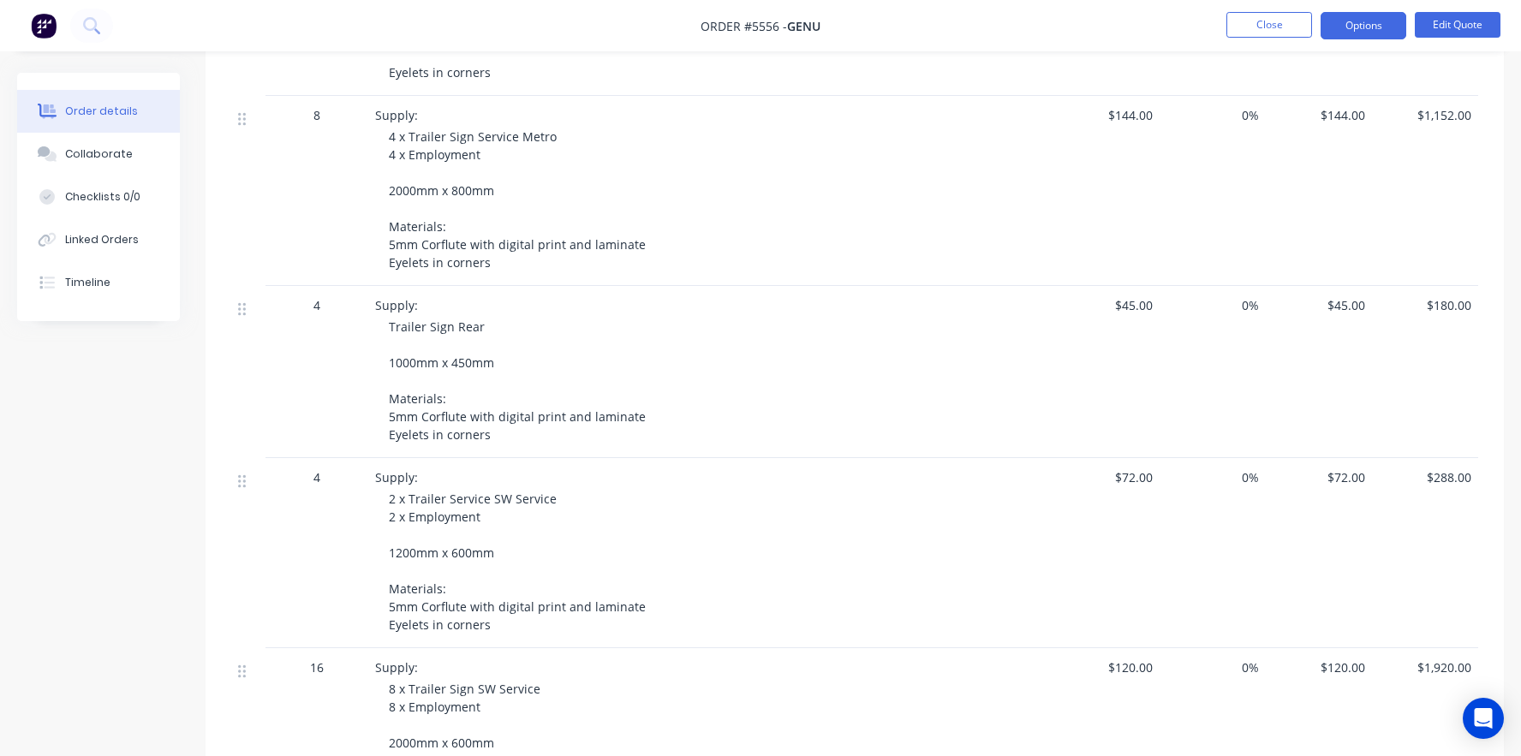
scroll to position [887, 0]
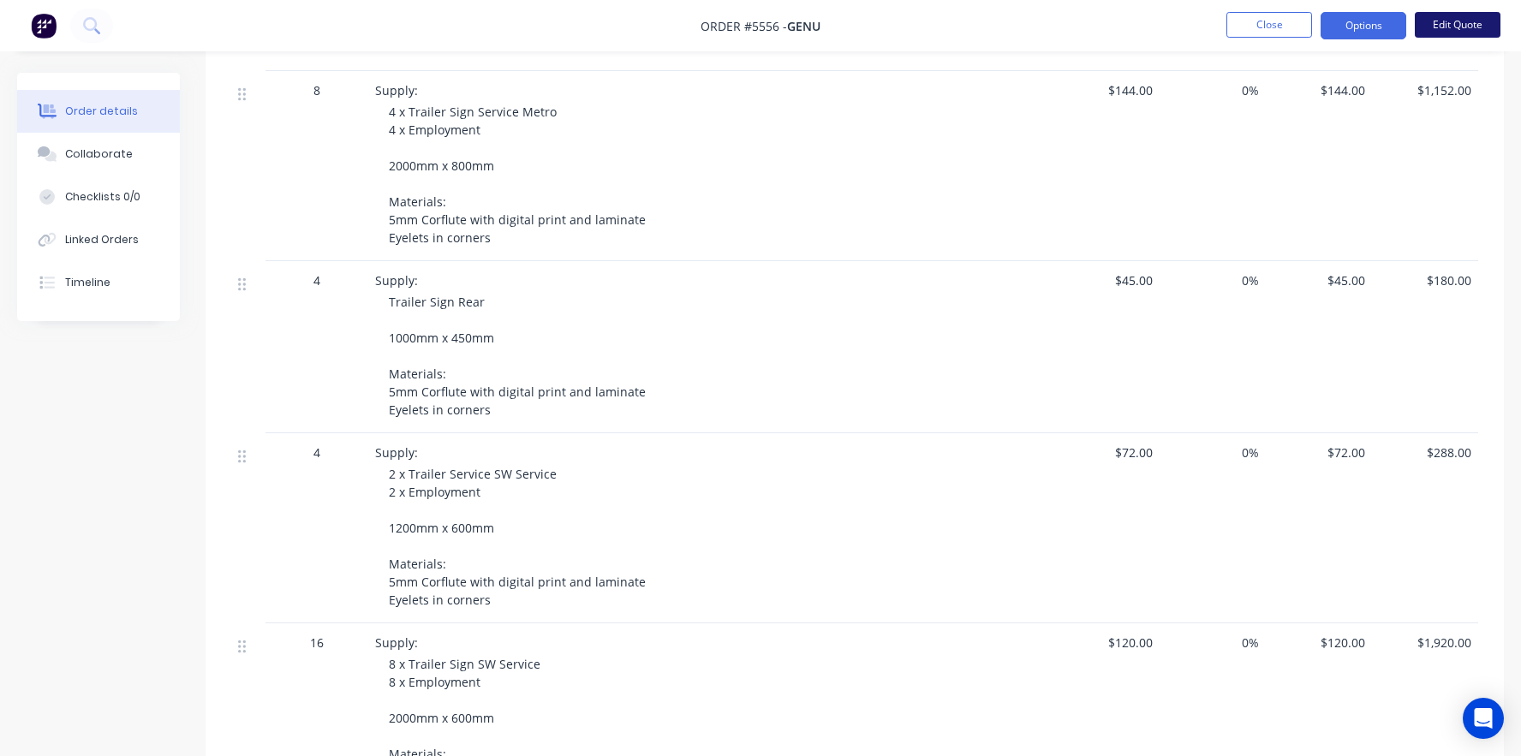
click at [1456, 27] on button "Edit Quote" at bounding box center [1457, 25] width 86 height 26
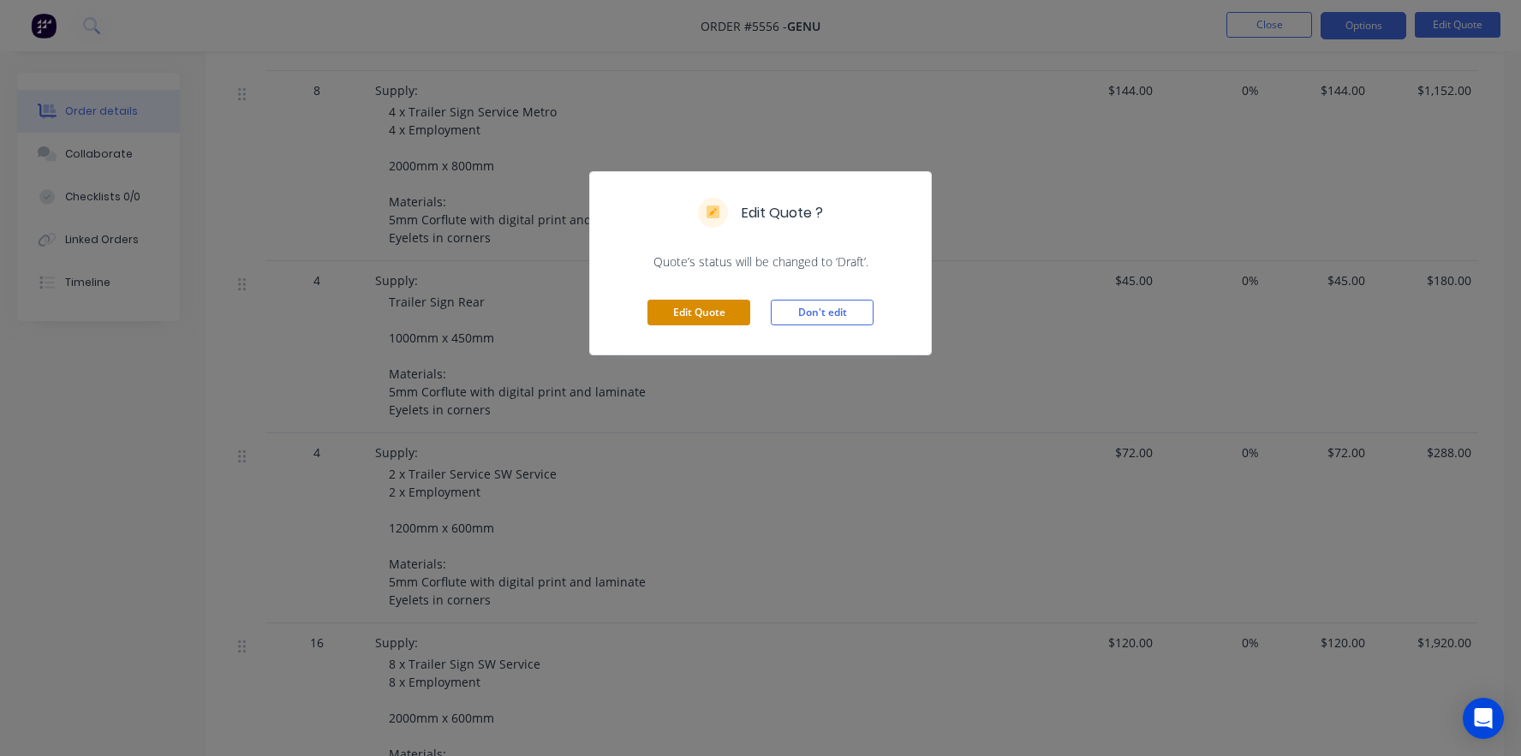
click at [691, 310] on button "Edit Quote" at bounding box center [698, 313] width 103 height 26
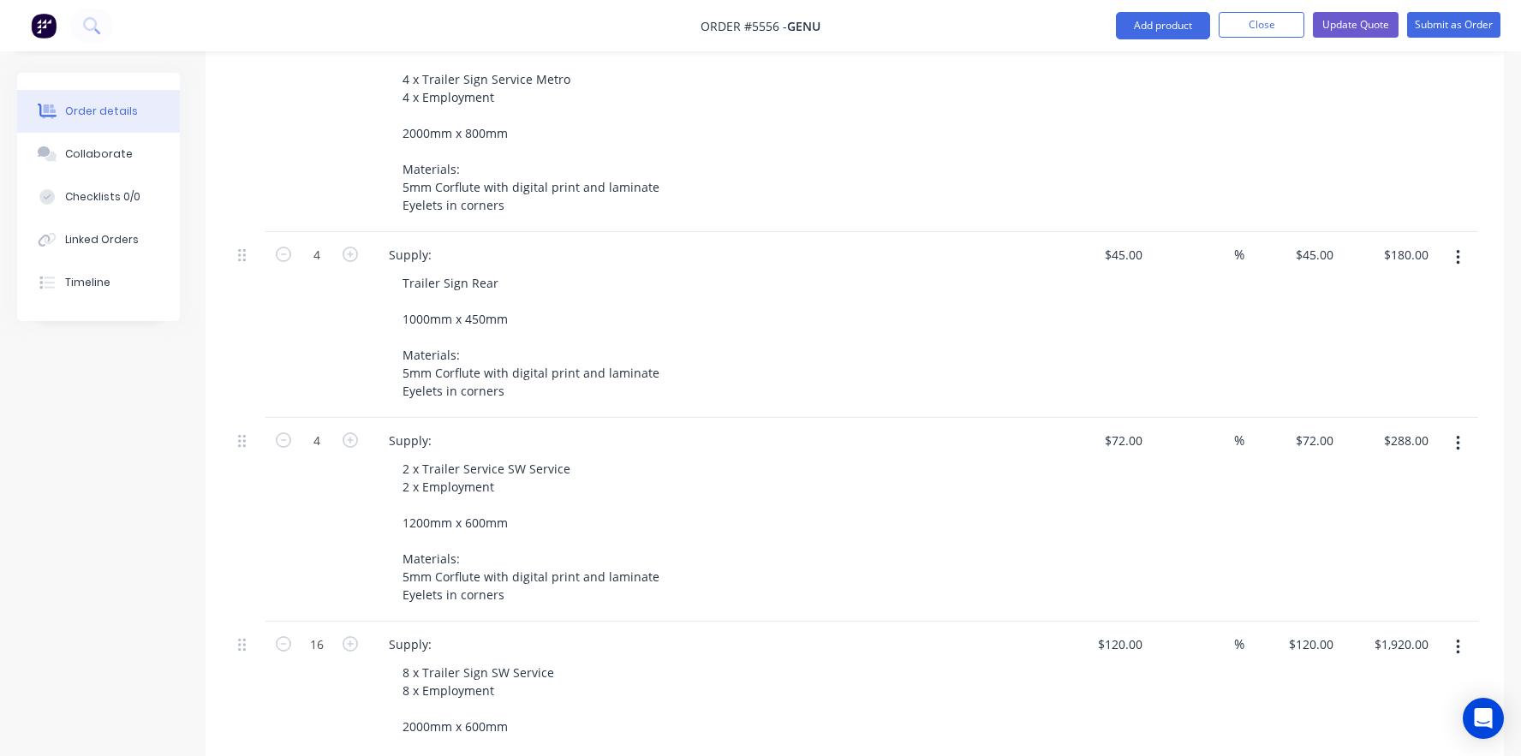
scroll to position [1011, 0]
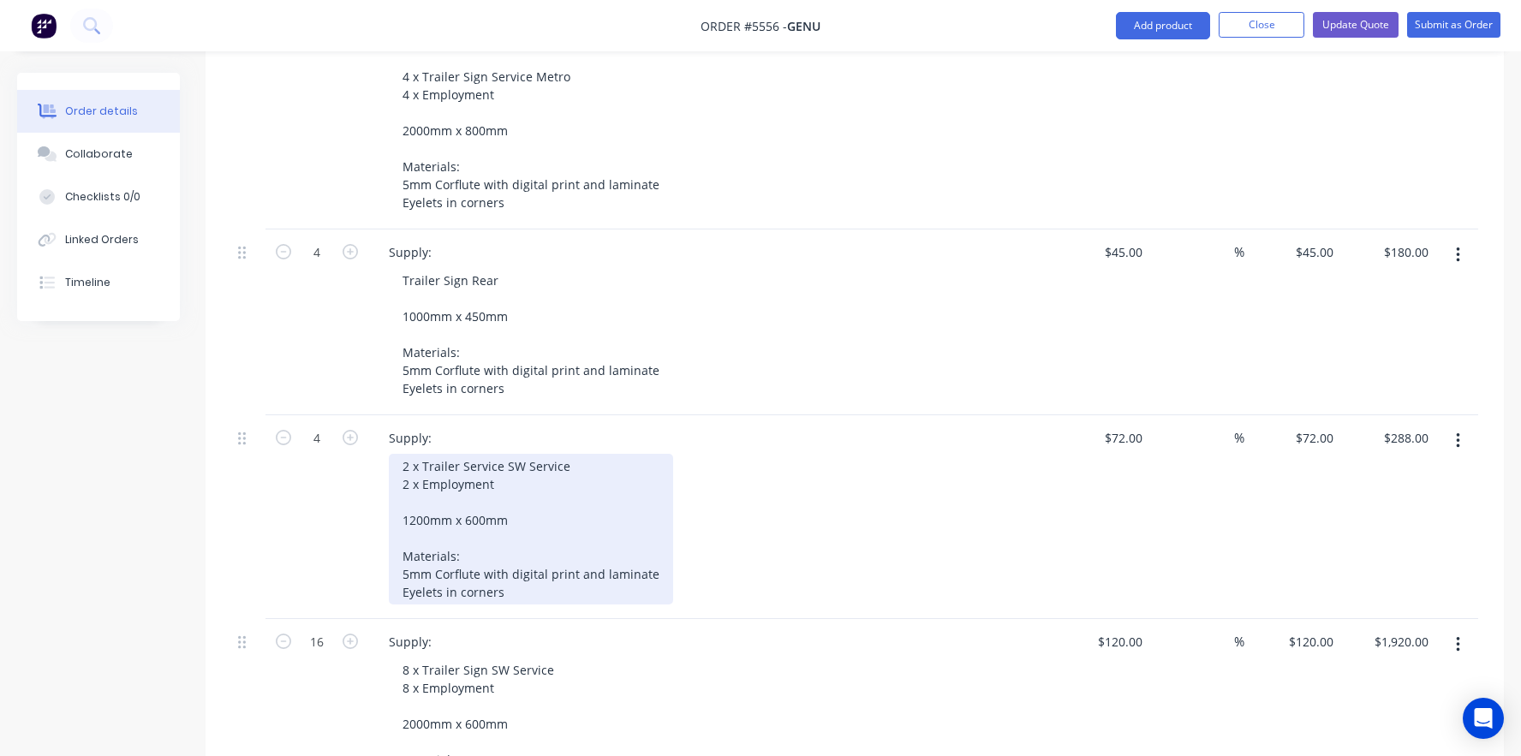
click at [520, 454] on div "2 x Trailer Service SW Service 2 x Employment 1200mm x 600mm Materials: 5mm Cor…" at bounding box center [531, 529] width 284 height 151
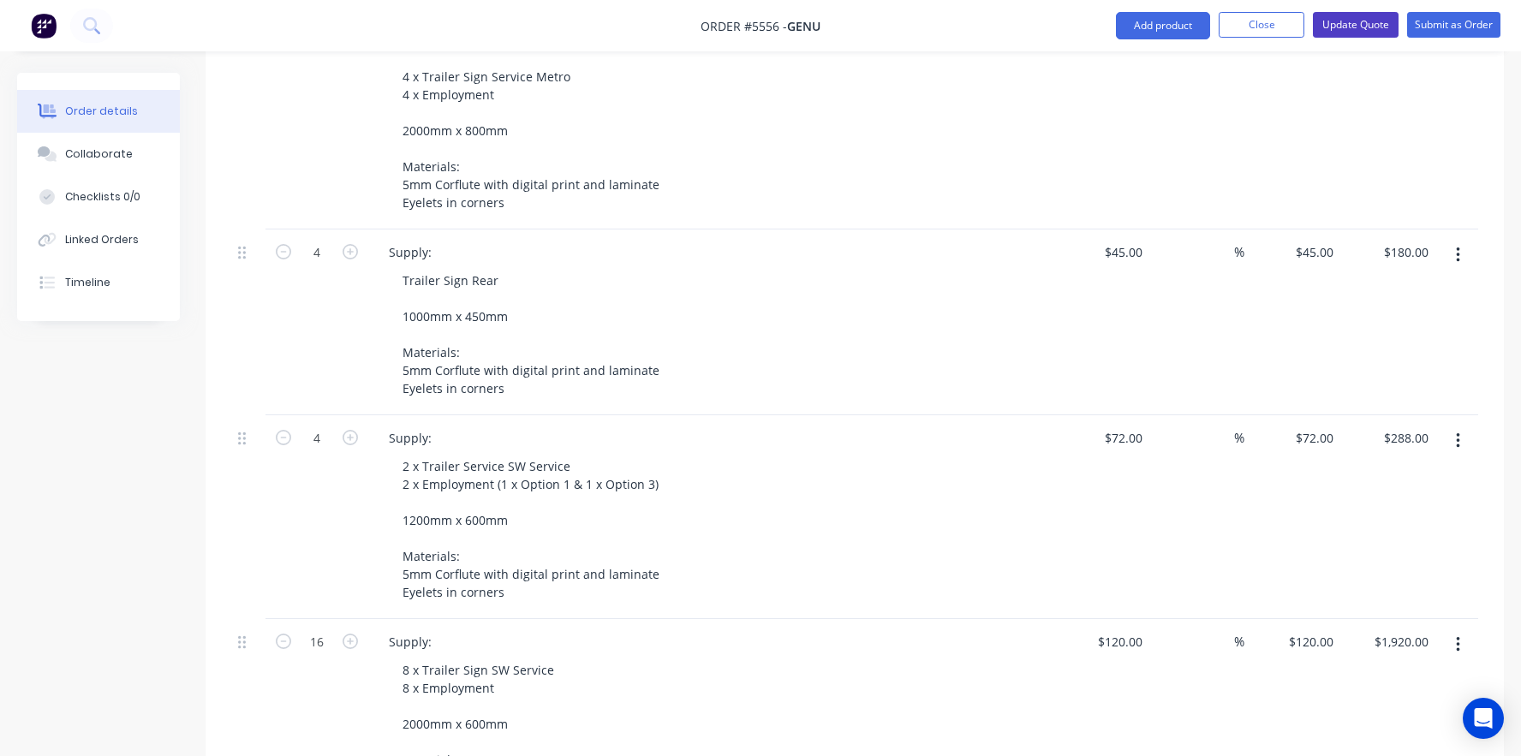
click at [1349, 20] on button "Update Quote" at bounding box center [1356, 25] width 86 height 26
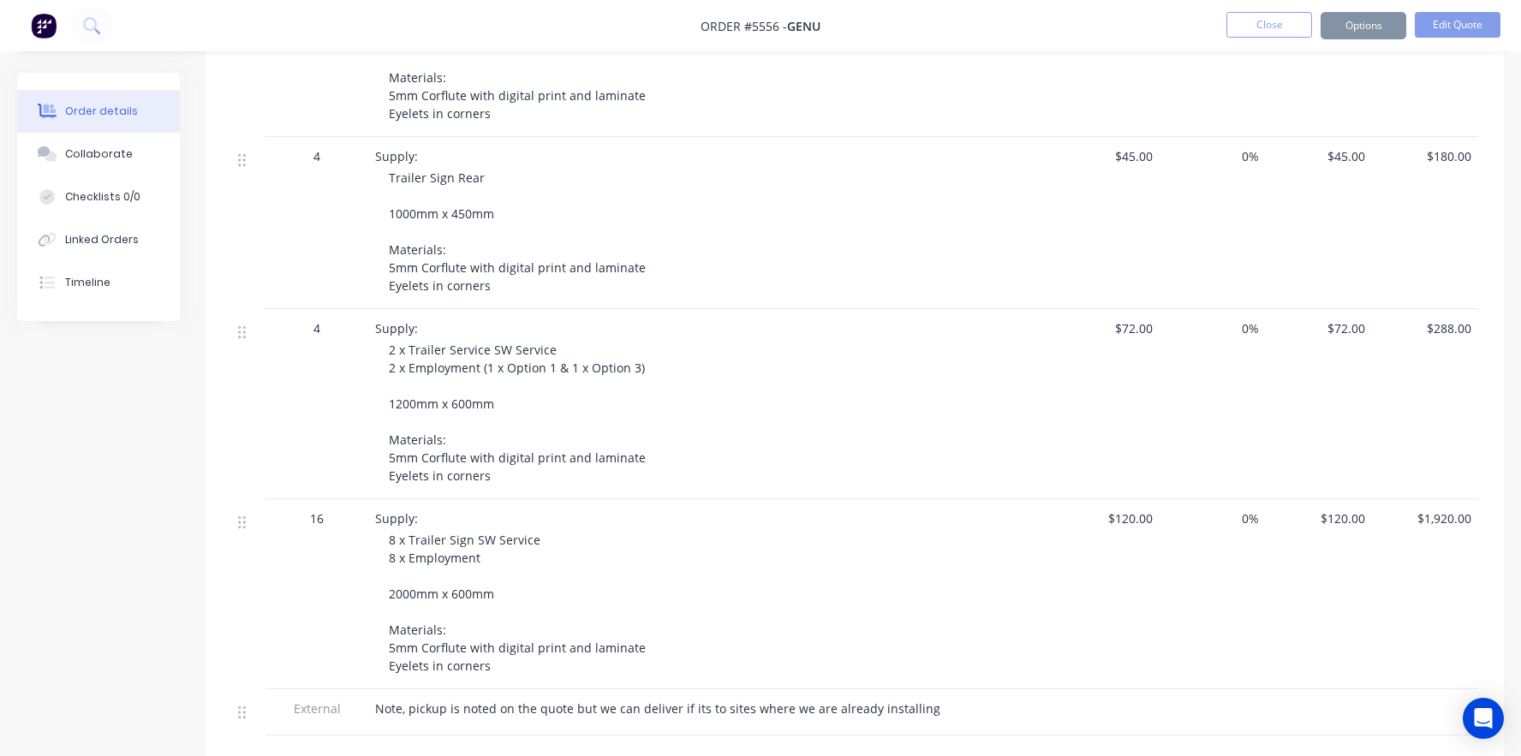
scroll to position [0, 0]
